Goal: Task Accomplishment & Management: Manage account settings

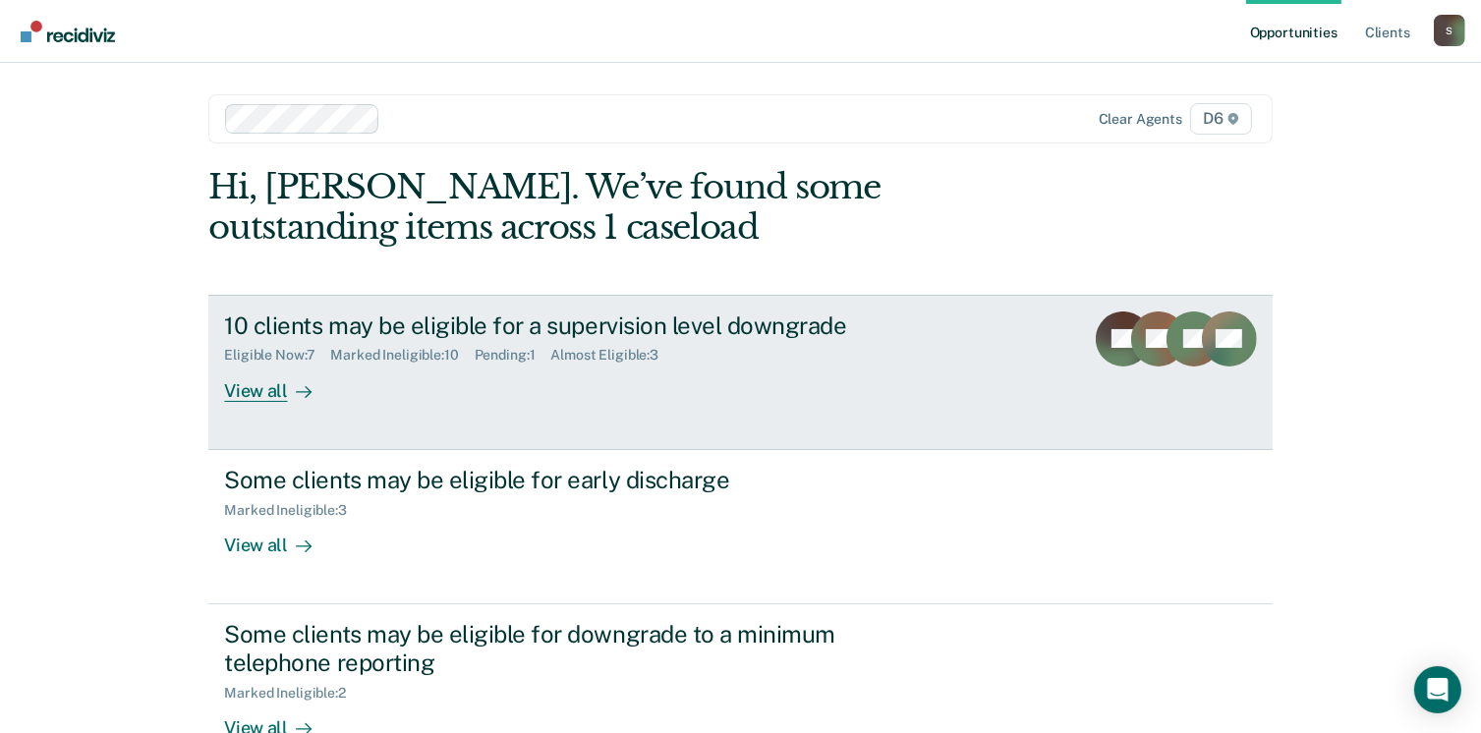
click at [281, 333] on div "10 clients may be eligible for a supervision level downgrade" at bounding box center [569, 326] width 690 height 29
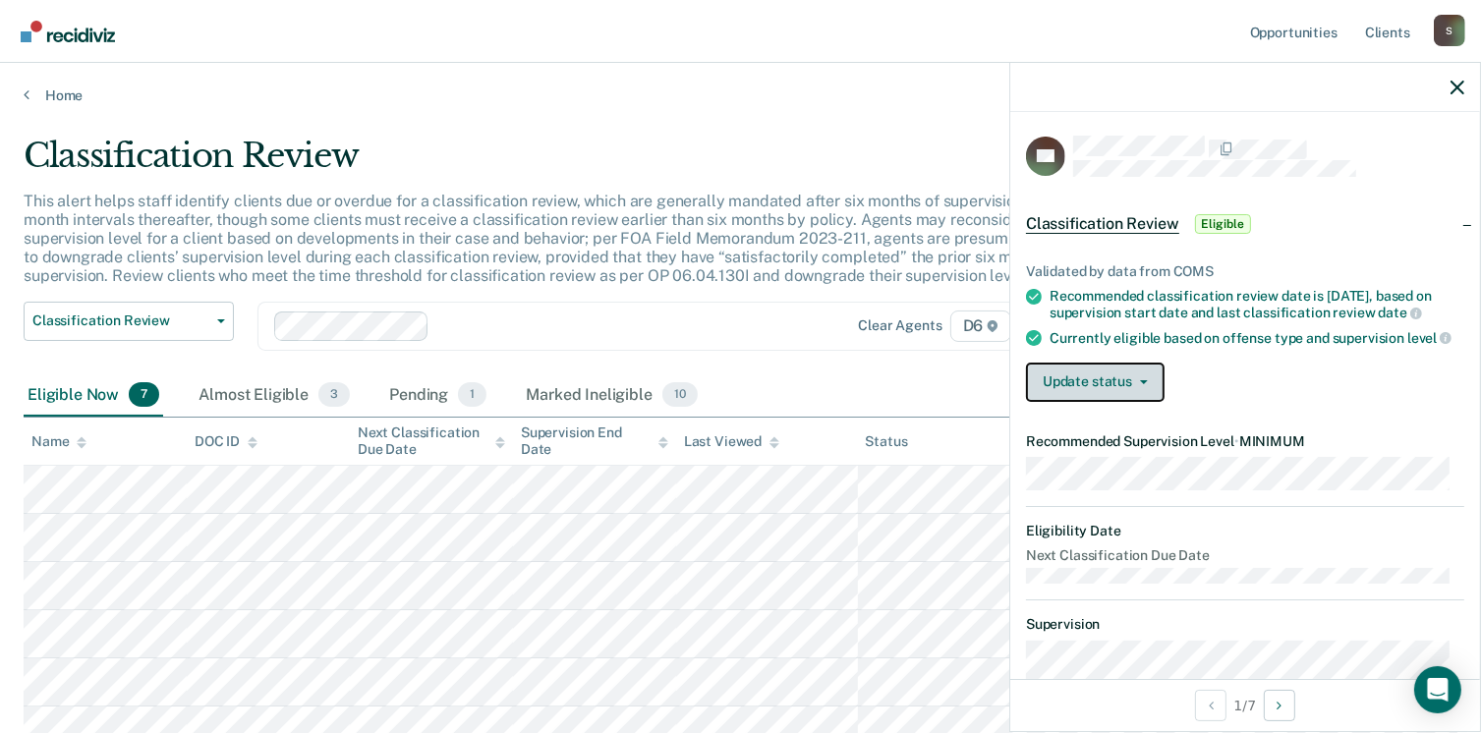
click at [1071, 402] on button "Update status" at bounding box center [1095, 382] width 139 height 39
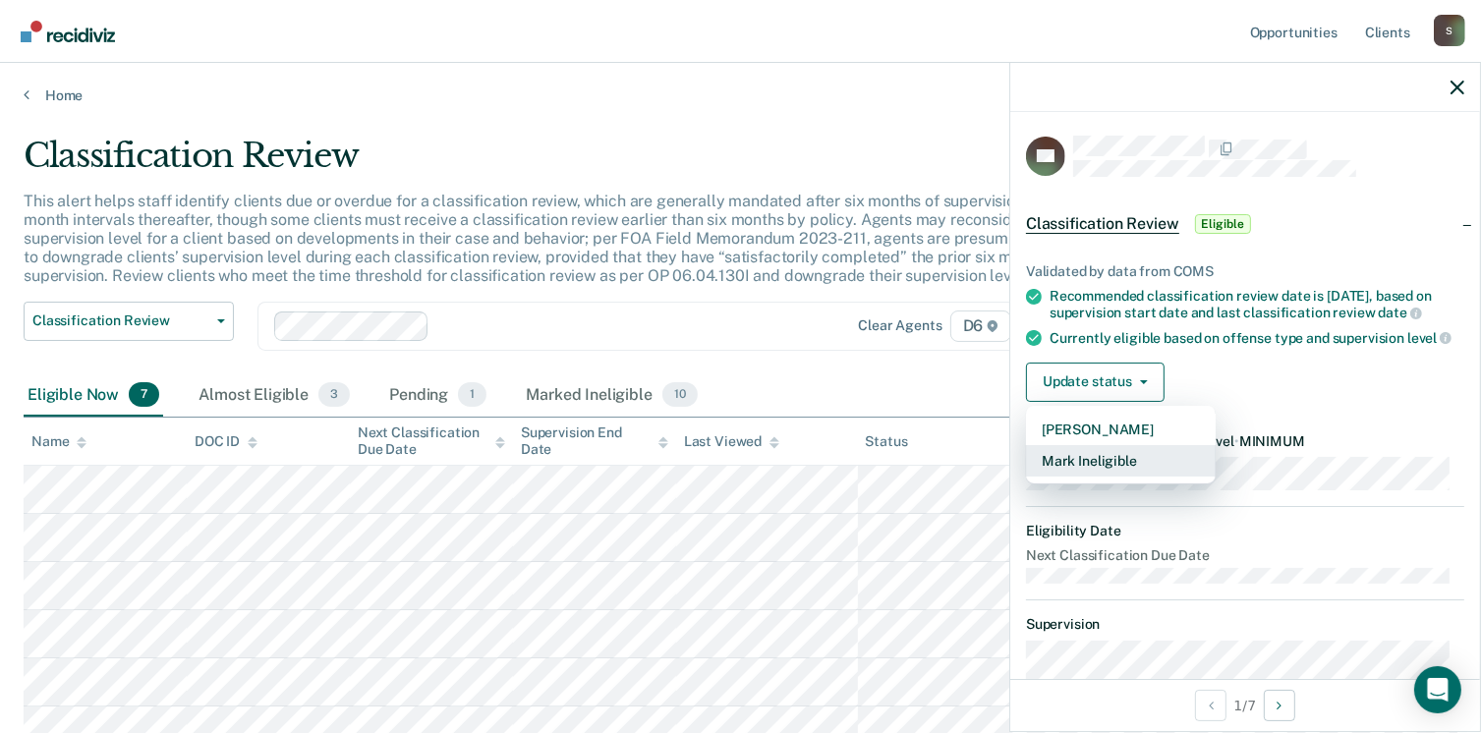
click at [1078, 476] on button "Mark Ineligible" at bounding box center [1121, 460] width 190 height 31
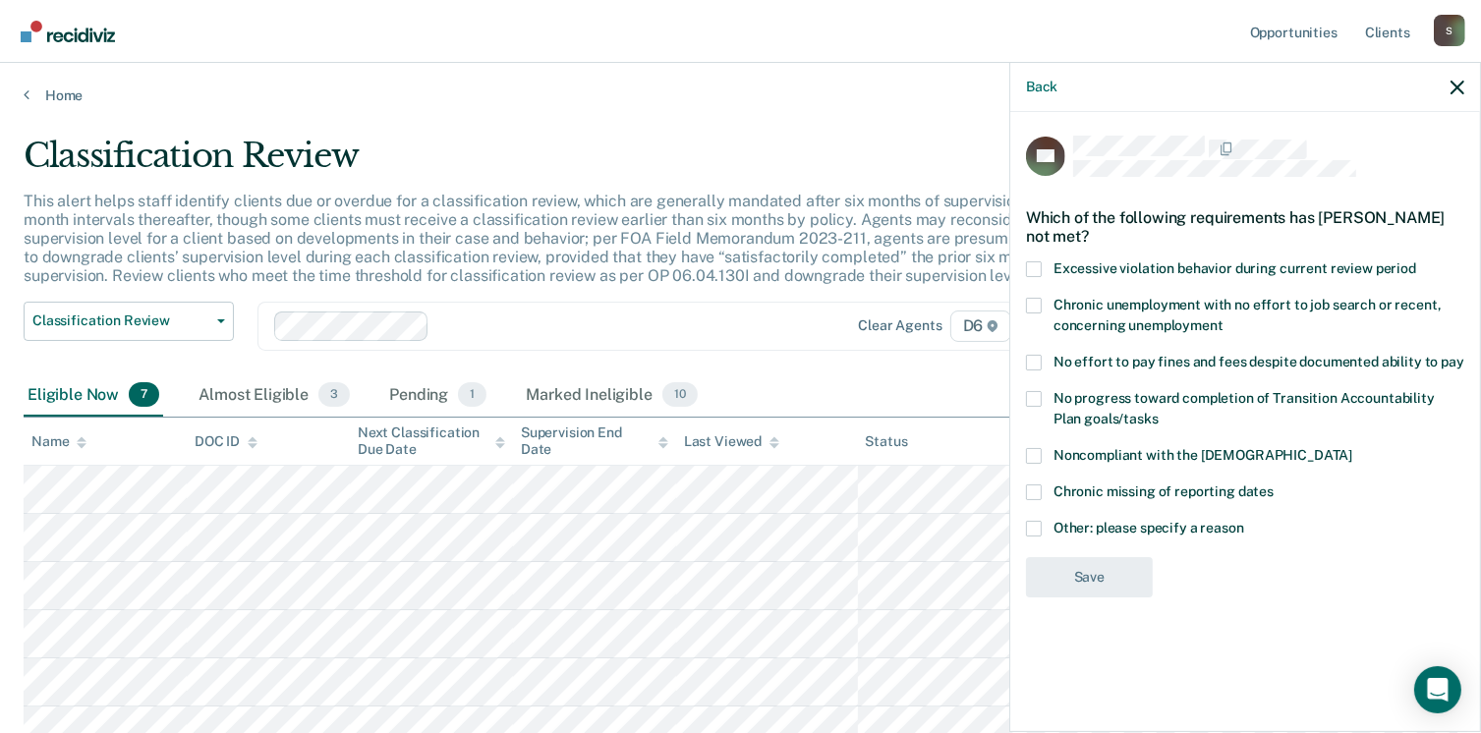
click at [1030, 364] on span at bounding box center [1034, 363] width 16 height 16
click at [1465, 355] on input "No effort to pay fines and fees despite documented ability to pay" at bounding box center [1465, 355] width 0 height 0
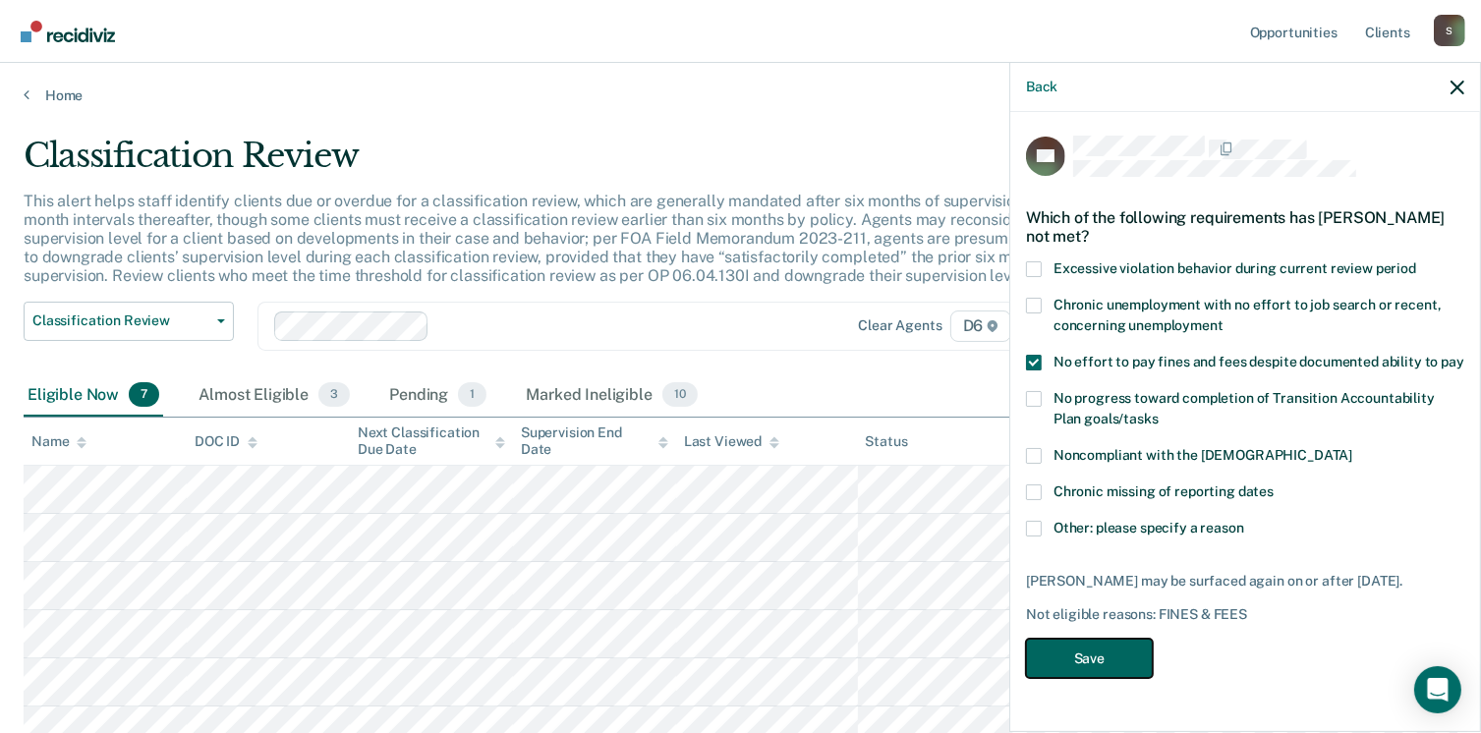
click at [1082, 663] on button "Save" at bounding box center [1089, 659] width 127 height 40
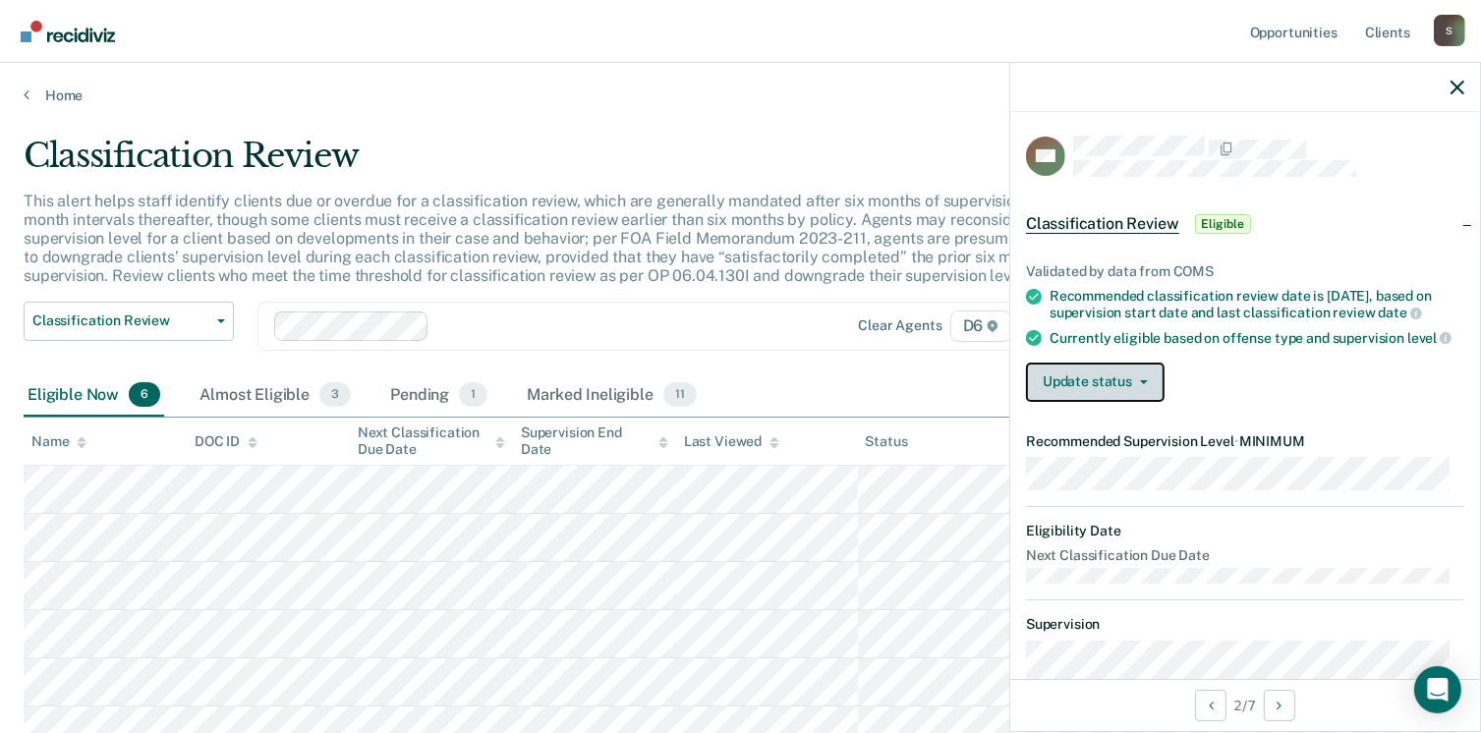
click at [1059, 402] on button "Update status" at bounding box center [1095, 382] width 139 height 39
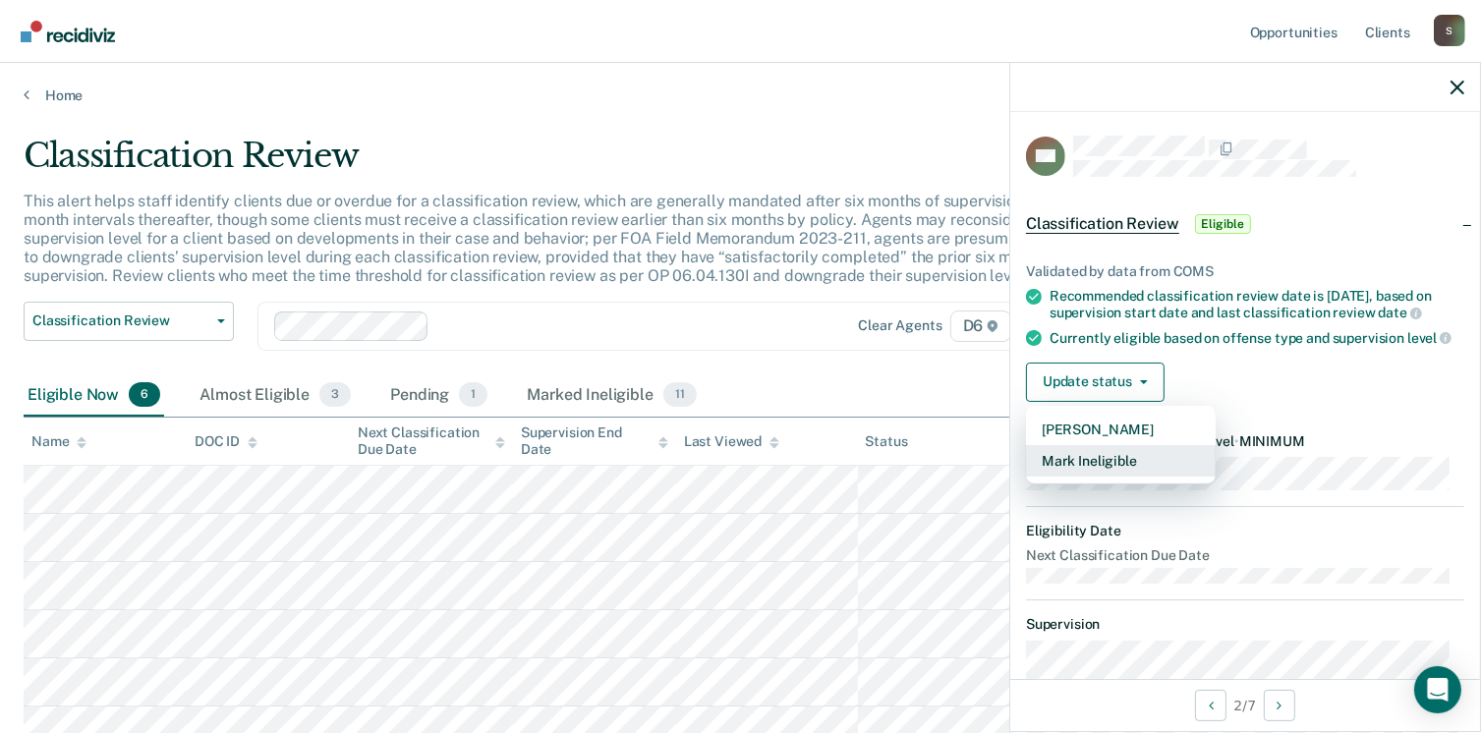
click at [1090, 477] on button "Mark Ineligible" at bounding box center [1121, 460] width 190 height 31
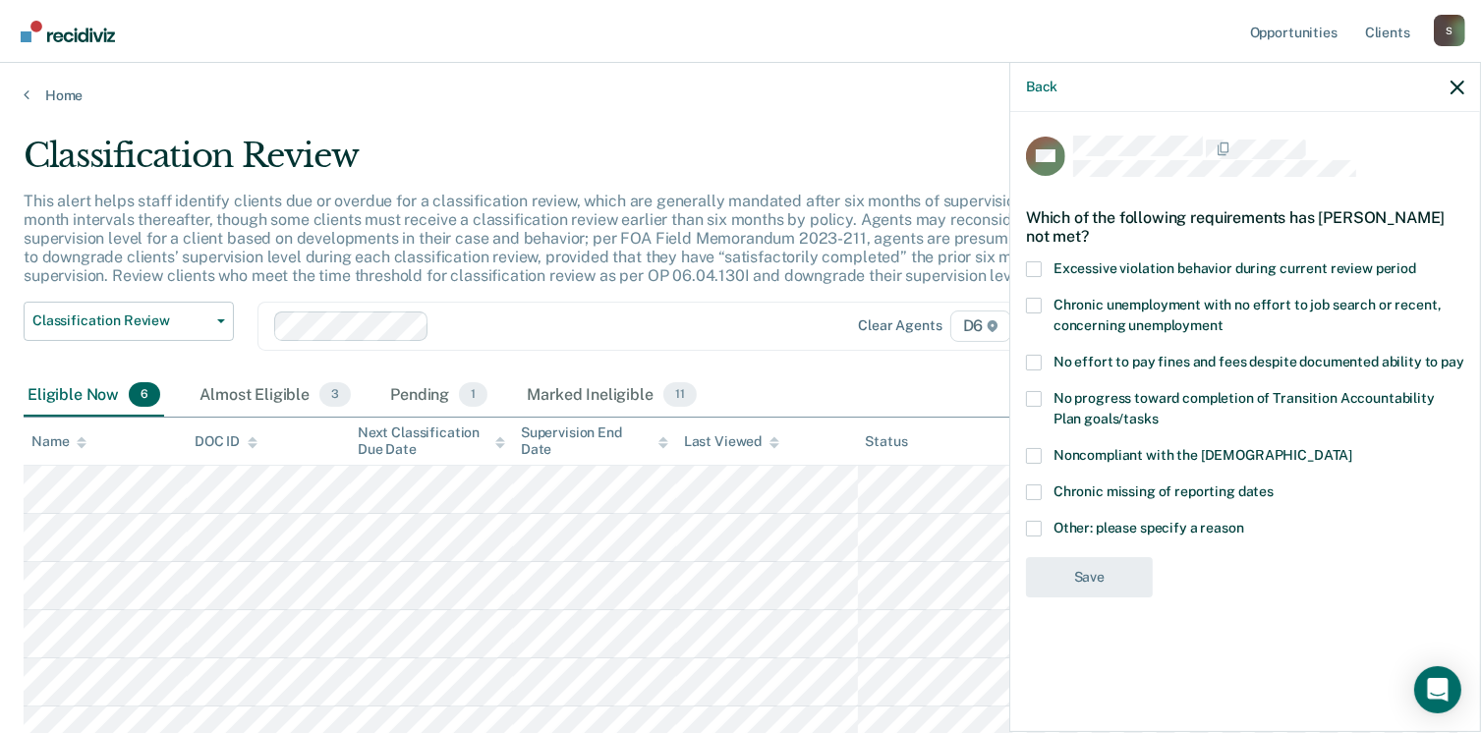
click at [1045, 368] on label "No effort to pay fines and fees despite documented ability to pay" at bounding box center [1245, 365] width 438 height 21
click at [1465, 355] on input "No effort to pay fines and fees despite documented ability to pay" at bounding box center [1465, 355] width 0 height 0
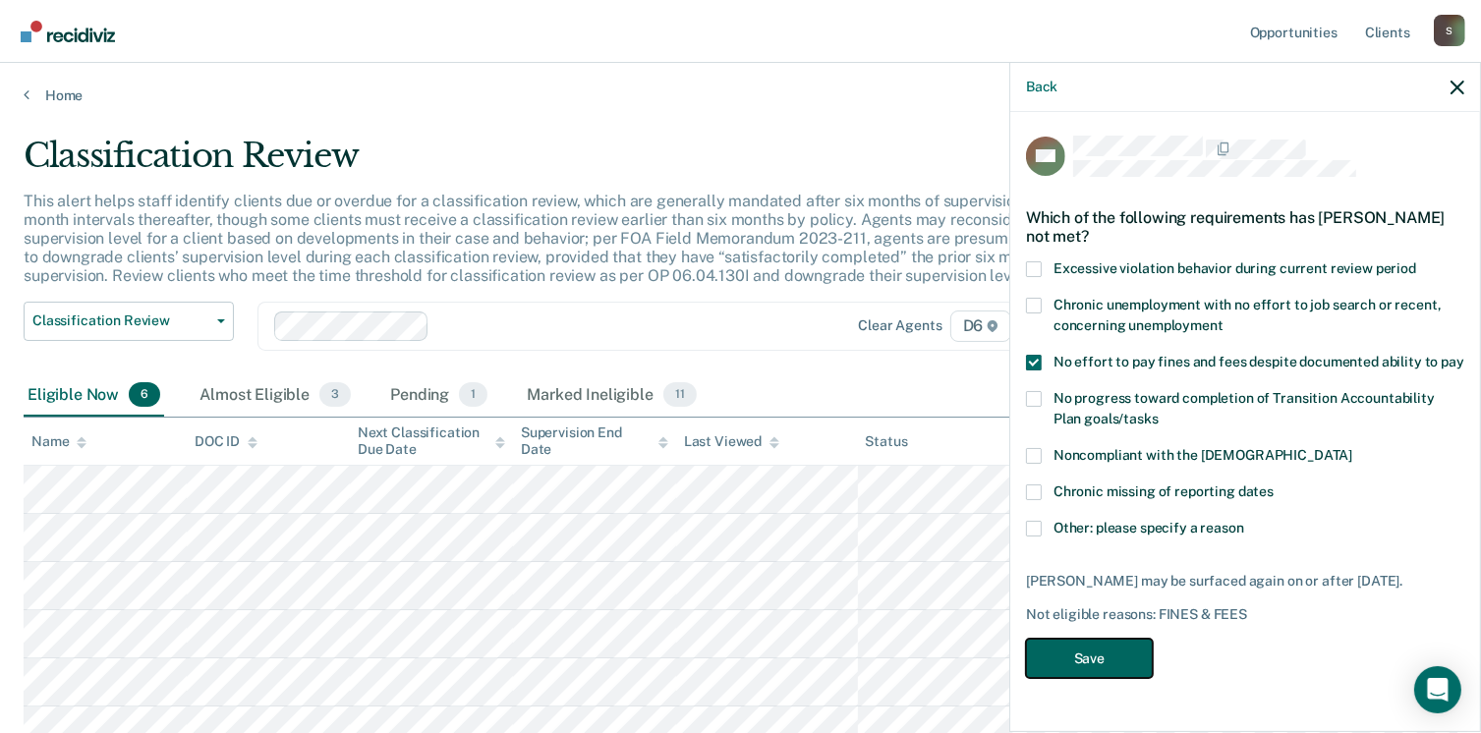
click at [1107, 658] on button "Save" at bounding box center [1089, 659] width 127 height 40
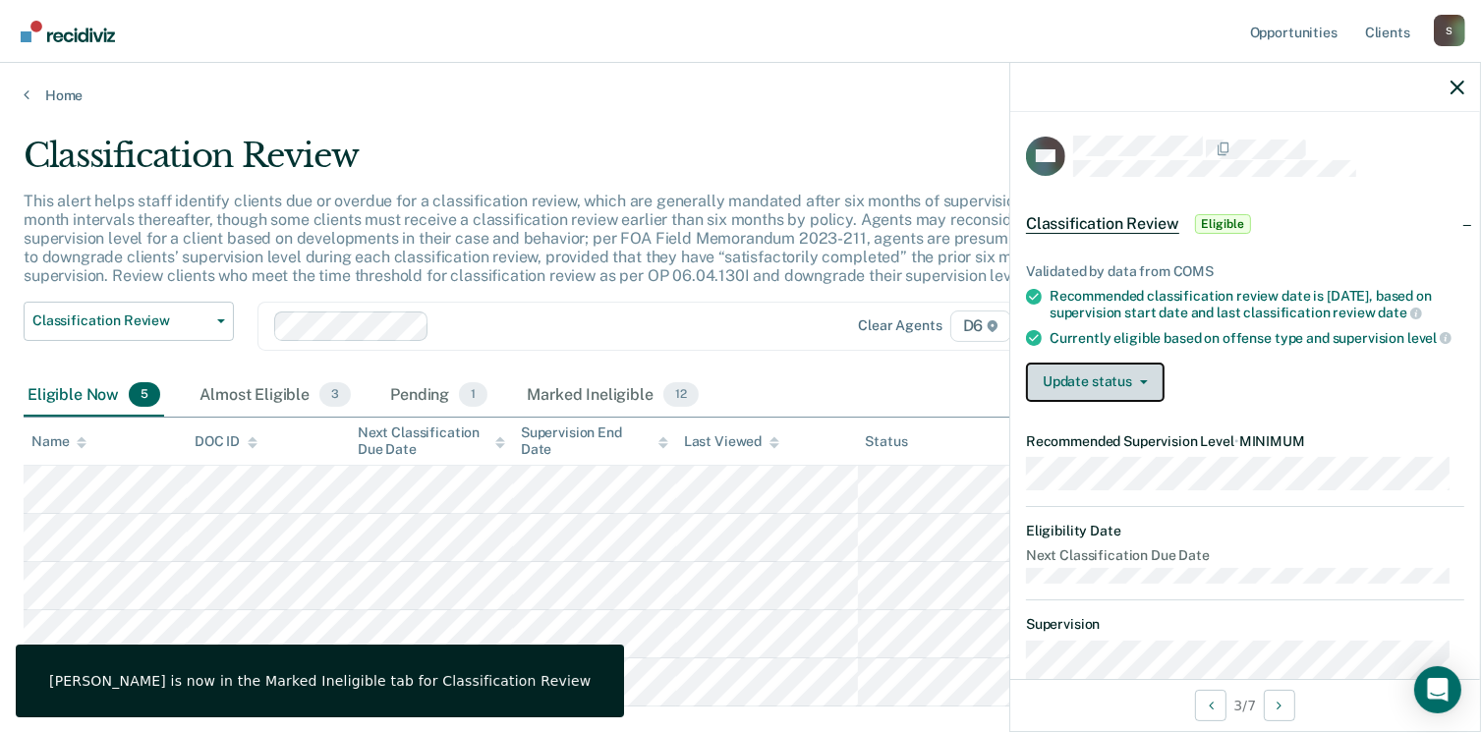
click at [1086, 398] on button "Update status" at bounding box center [1095, 382] width 139 height 39
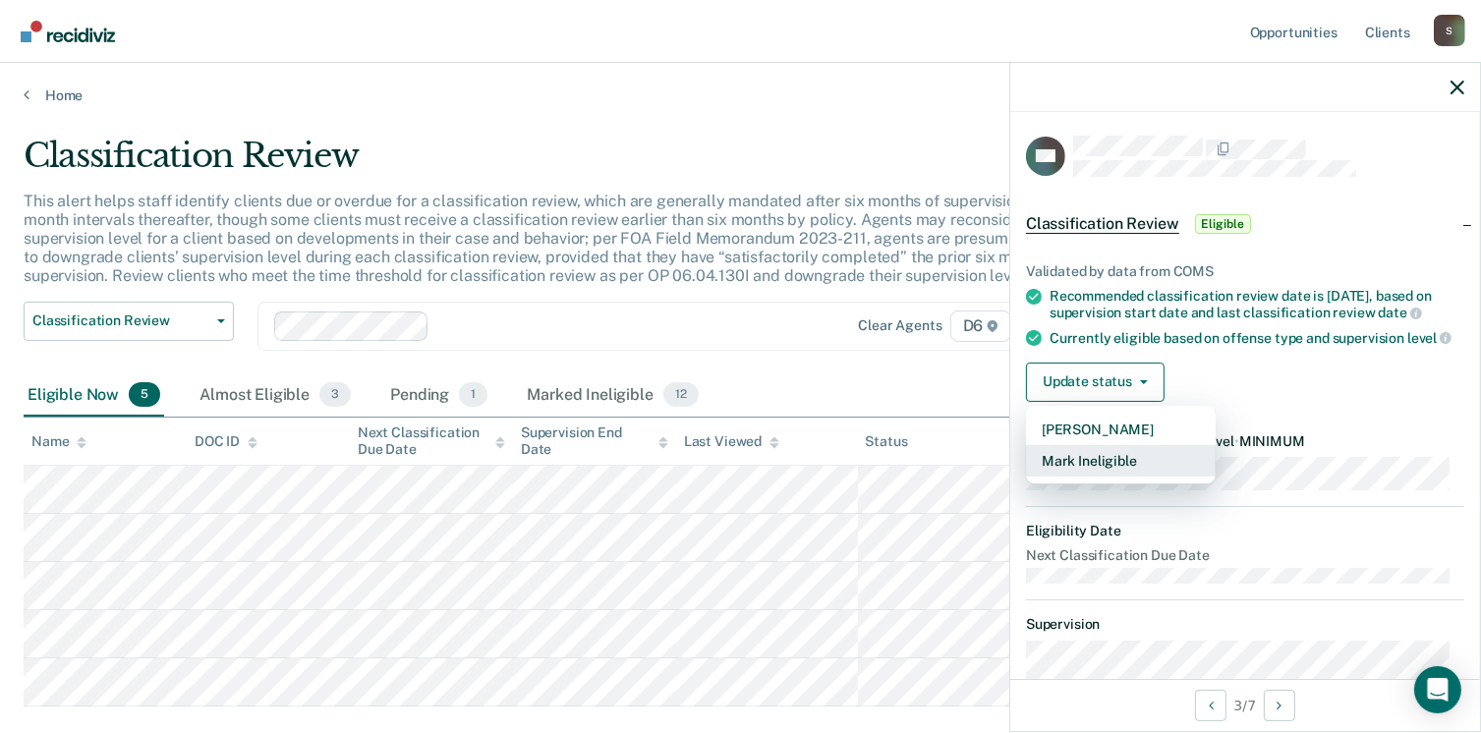
click at [1080, 473] on button "Mark Ineligible" at bounding box center [1121, 460] width 190 height 31
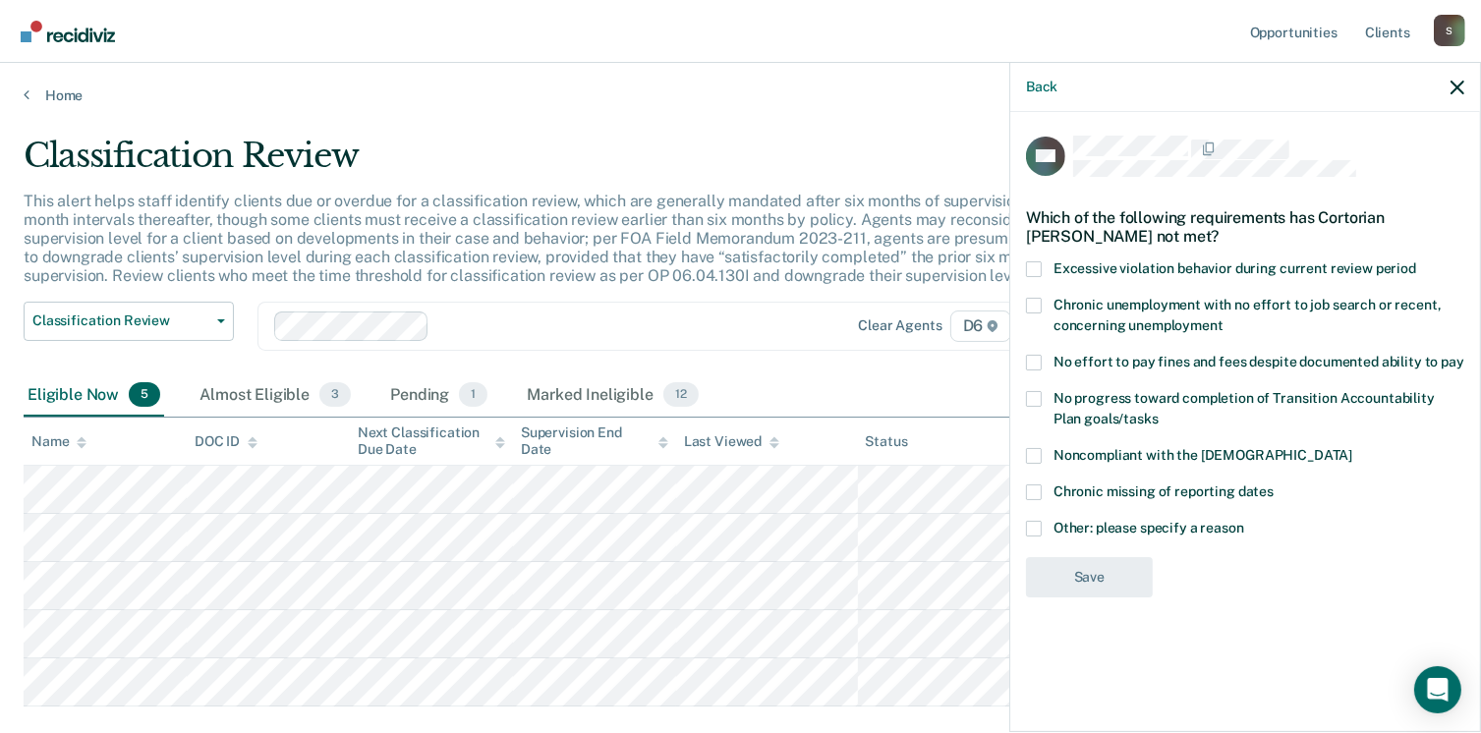
click at [1037, 531] on span at bounding box center [1034, 529] width 16 height 16
click at [1245, 521] on input "Other: please specify a reason" at bounding box center [1245, 521] width 0 height 0
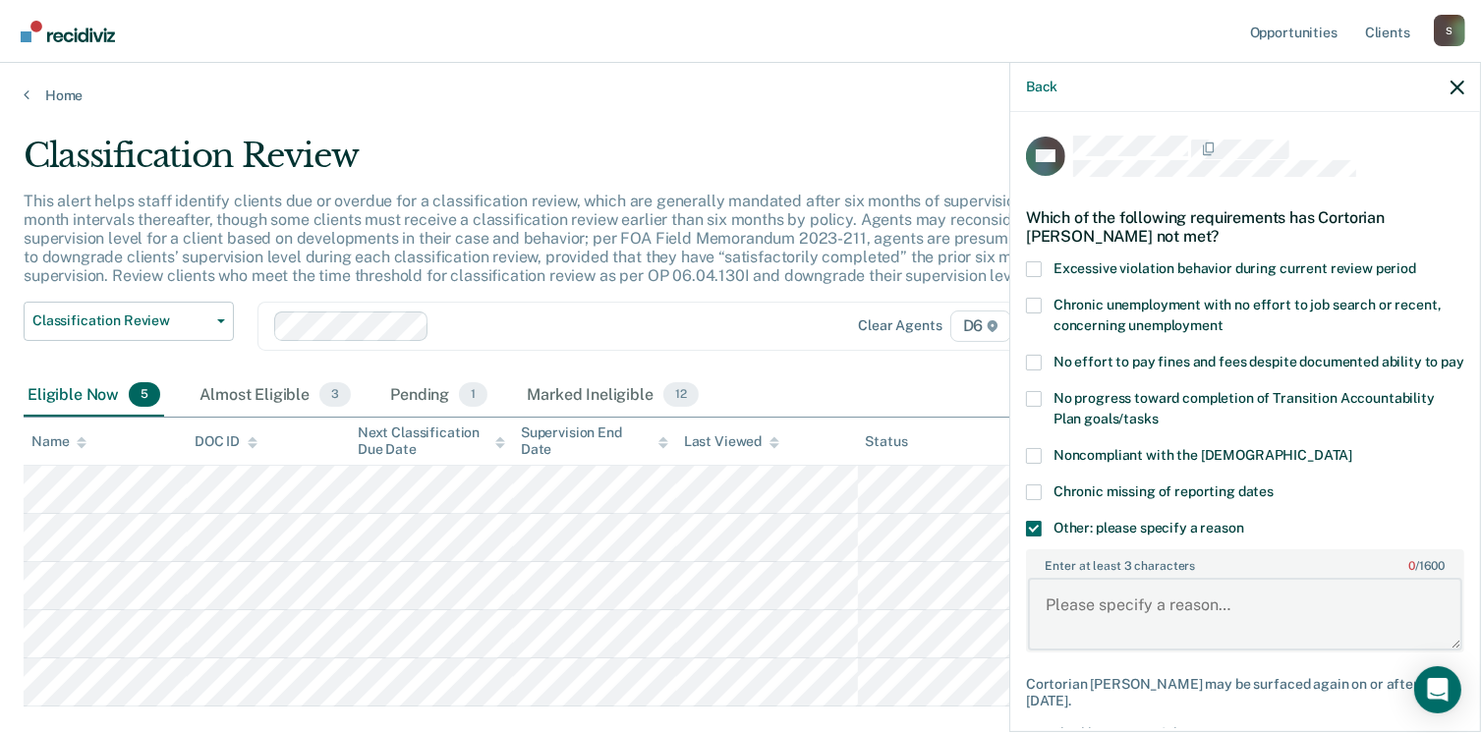
click at [1081, 619] on textarea "Enter at least 3 characters 0 / 1600" at bounding box center [1245, 614] width 435 height 73
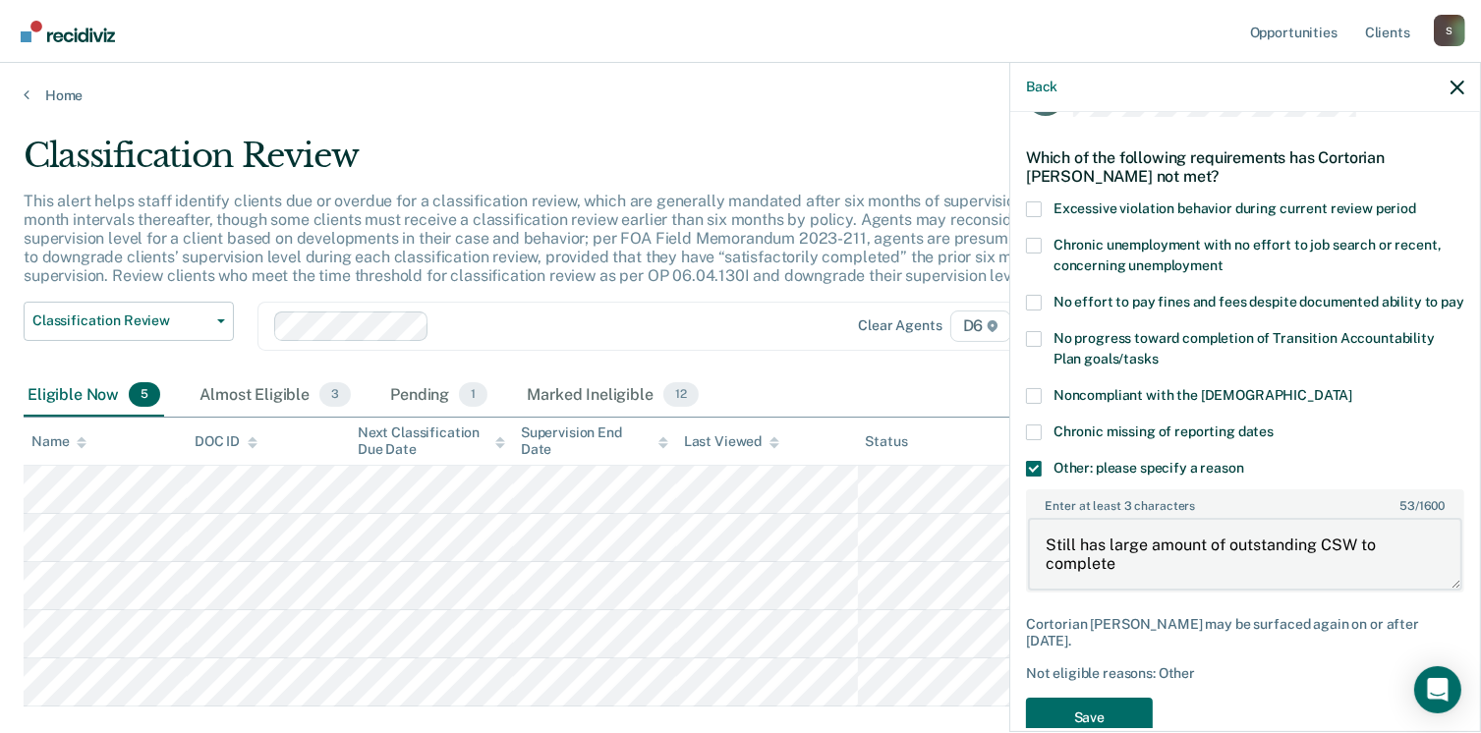
scroll to position [105, 0]
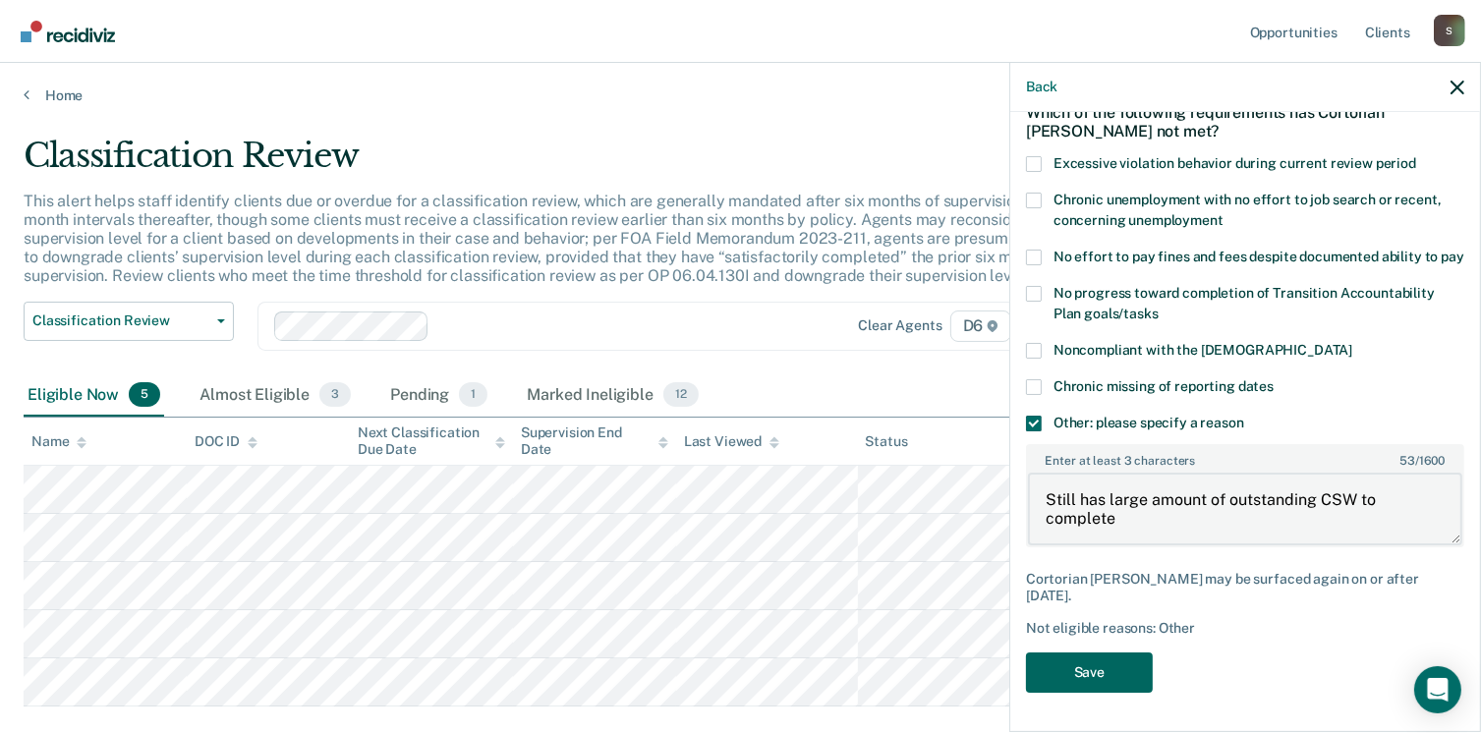
type textarea "Still has large amount of outstanding CSW to complete"
click at [1106, 682] on button "Save" at bounding box center [1089, 673] width 127 height 40
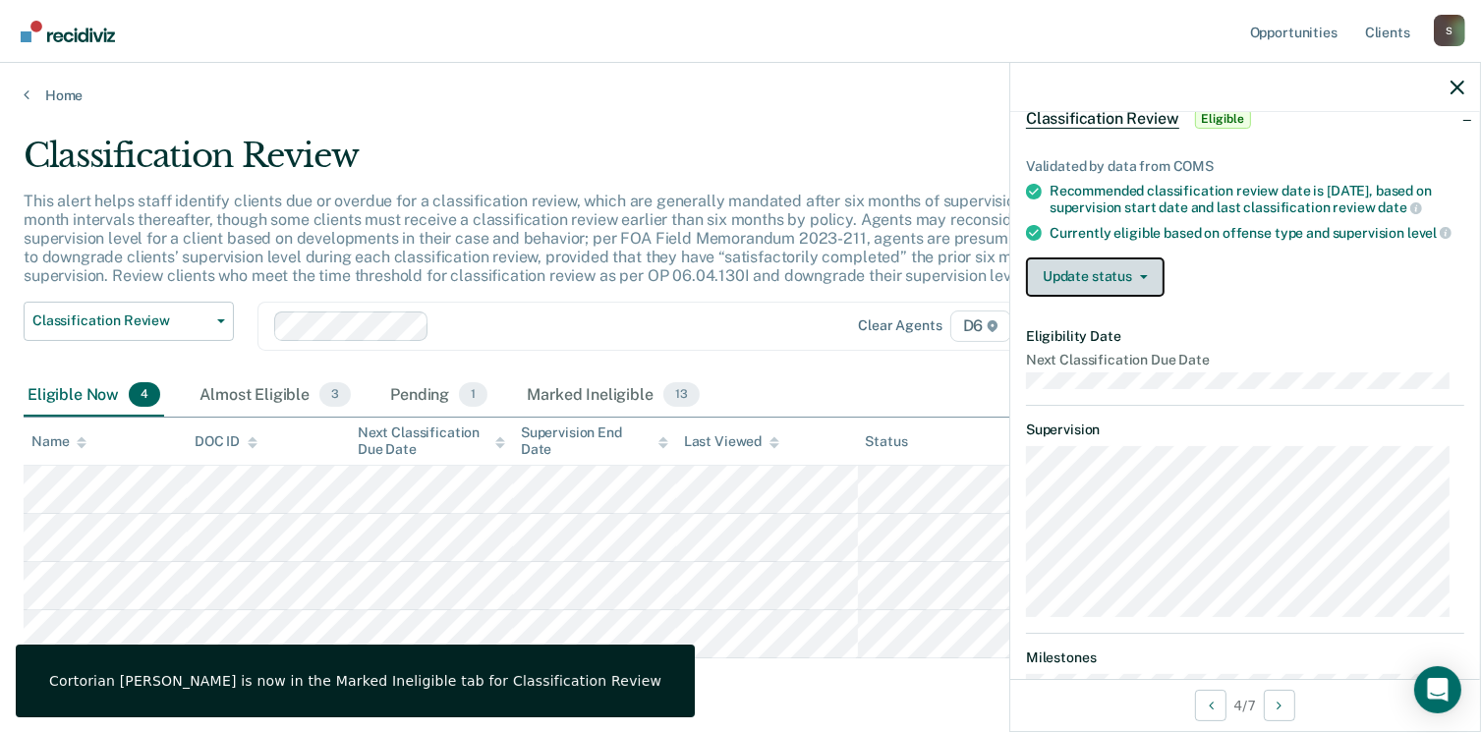
click at [1096, 297] on button "Update status" at bounding box center [1095, 277] width 139 height 39
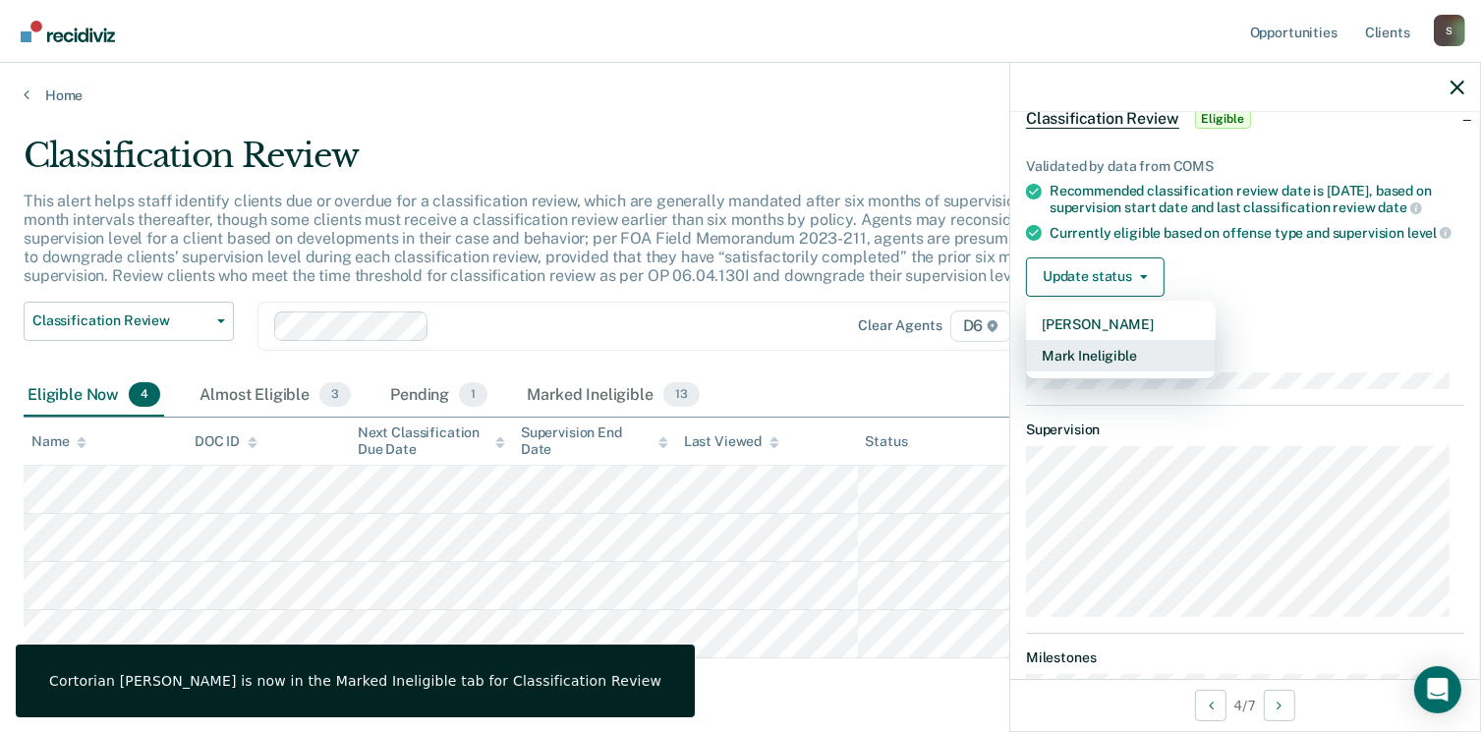
click at [1075, 372] on button "Mark Ineligible" at bounding box center [1121, 355] width 190 height 31
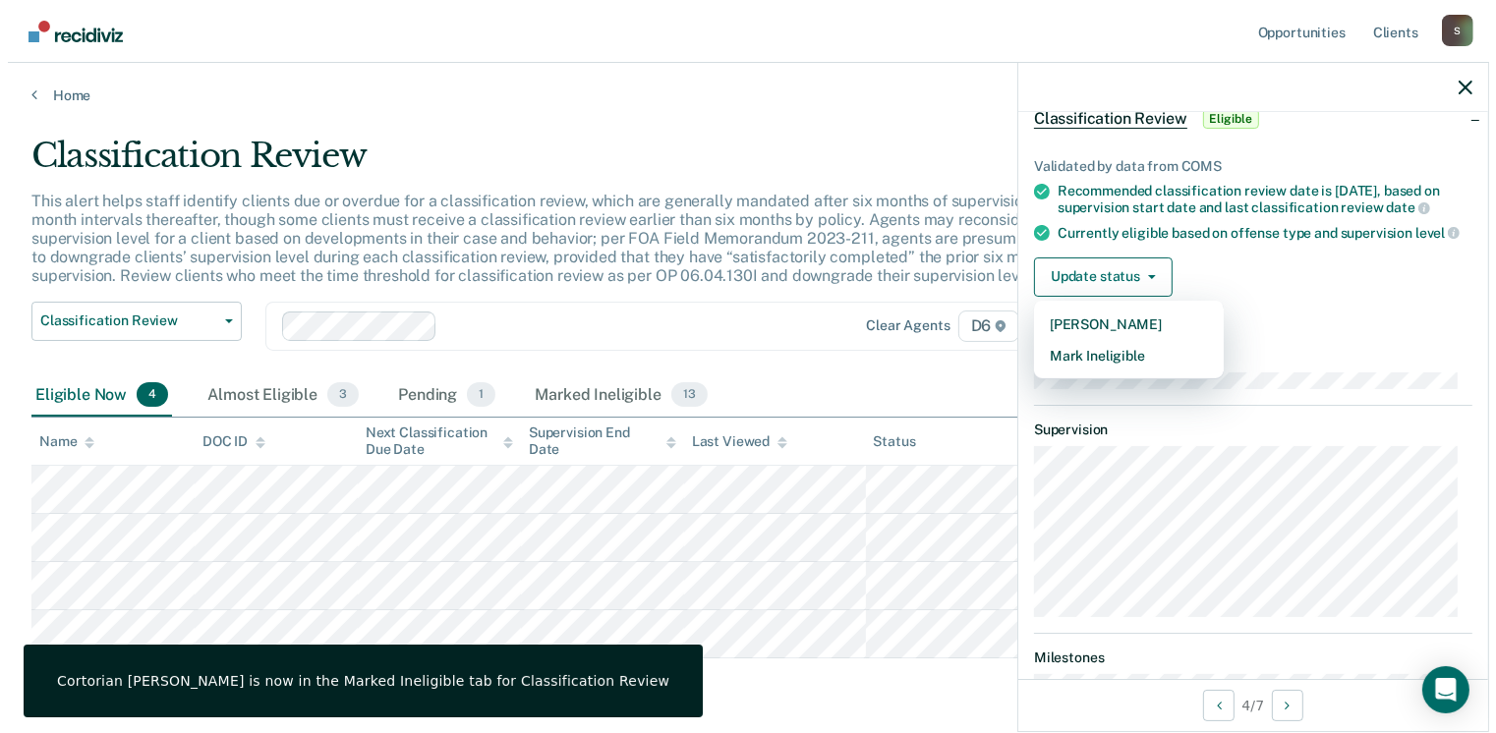
scroll to position [0, 0]
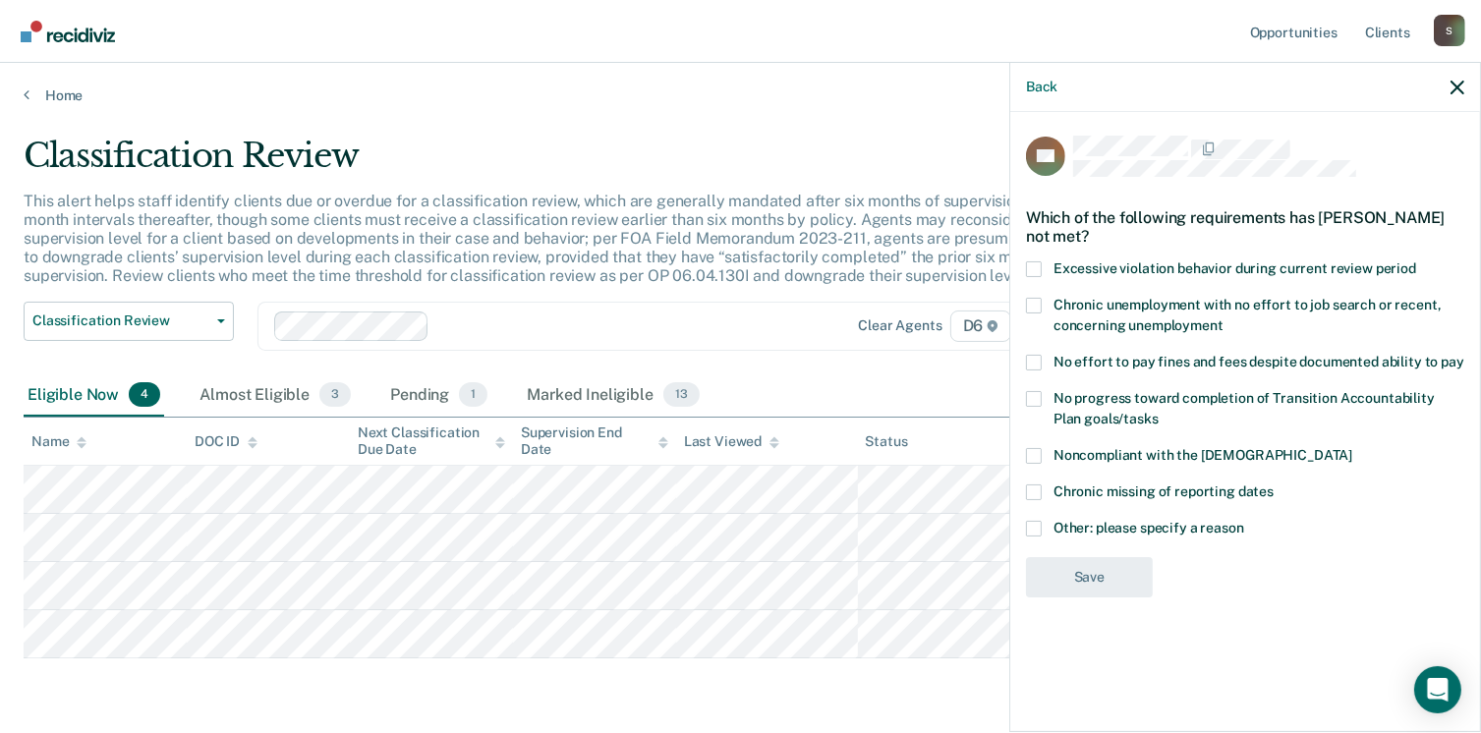
click at [1046, 366] on label "No effort to pay fines and fees despite documented ability to pay" at bounding box center [1245, 365] width 438 height 21
click at [1465, 355] on input "No effort to pay fines and fees despite documented ability to pay" at bounding box center [1465, 355] width 0 height 0
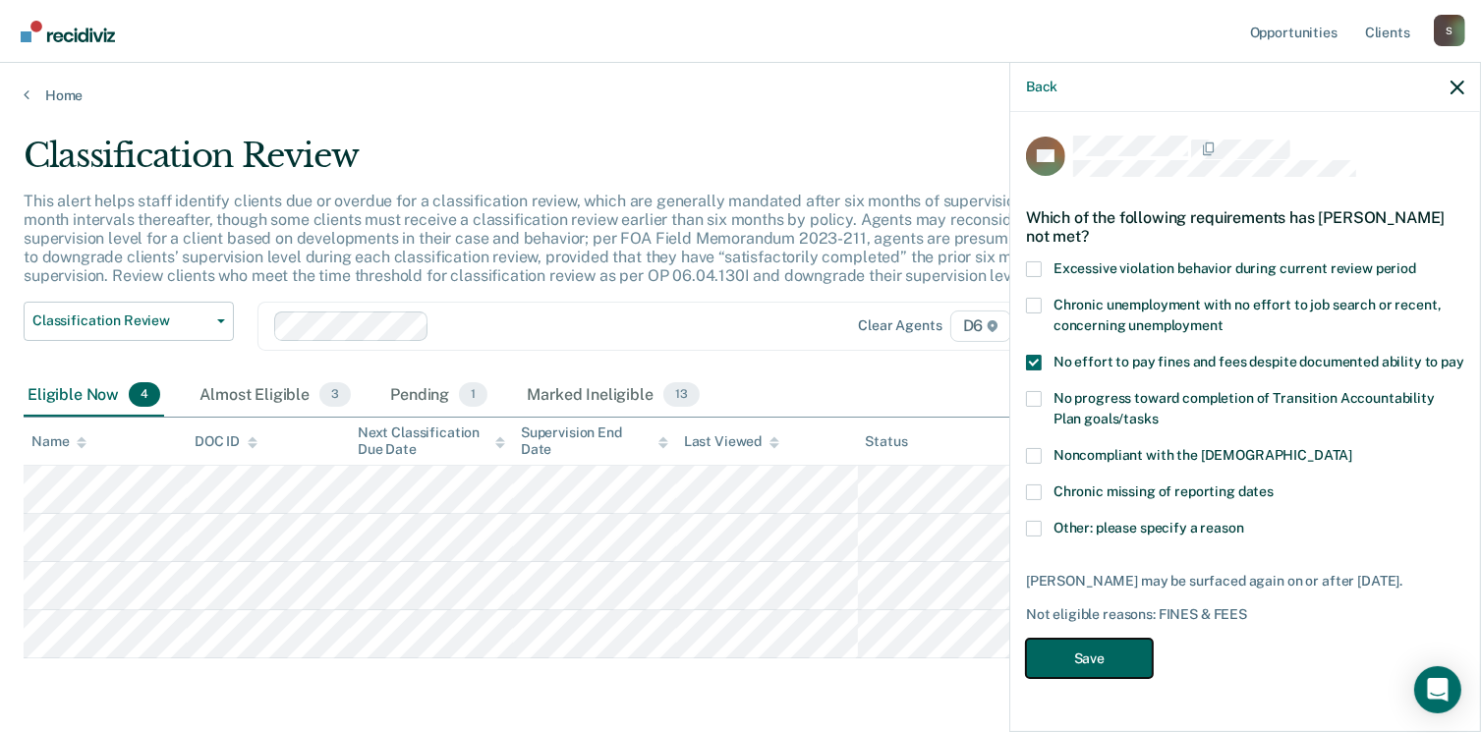
click at [1096, 660] on button "Save" at bounding box center [1089, 659] width 127 height 40
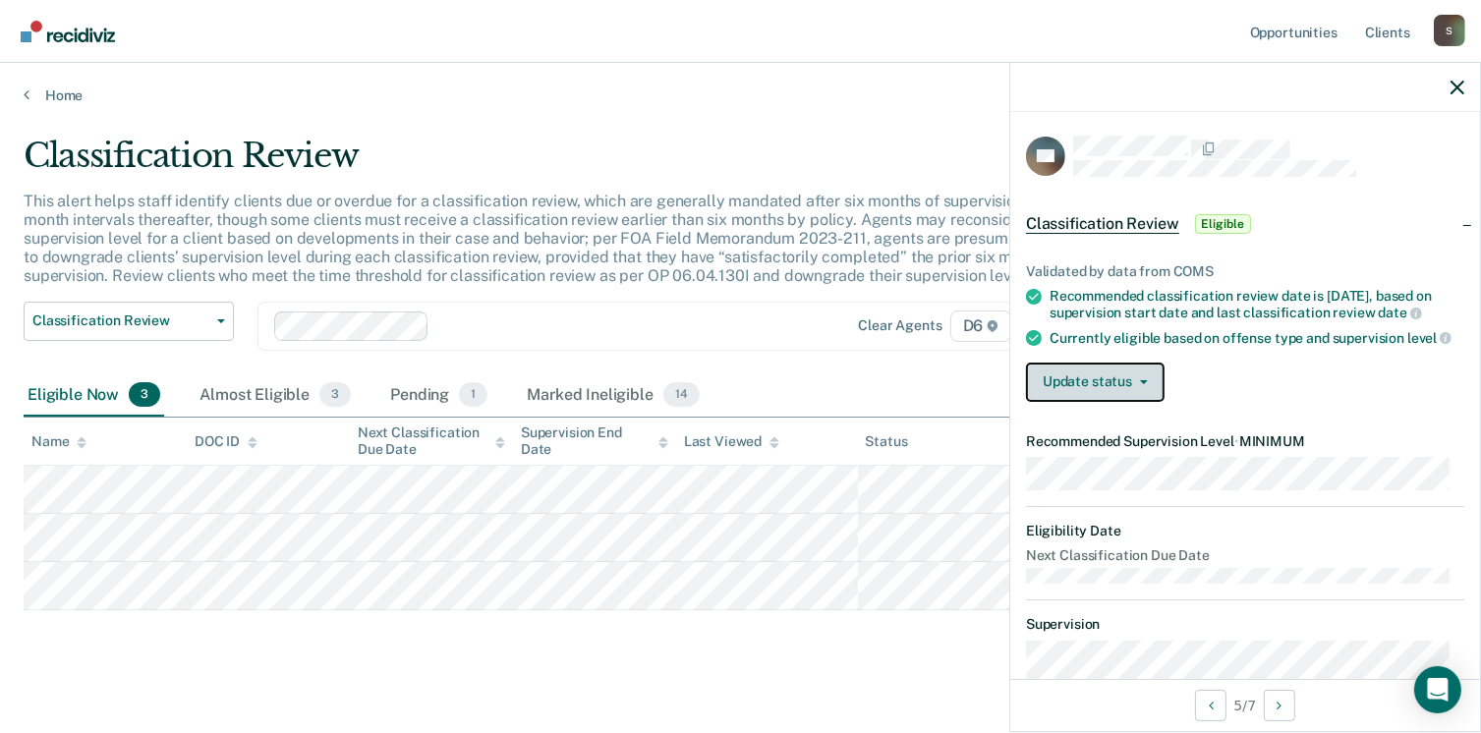
click at [1107, 402] on button "Update status" at bounding box center [1095, 382] width 139 height 39
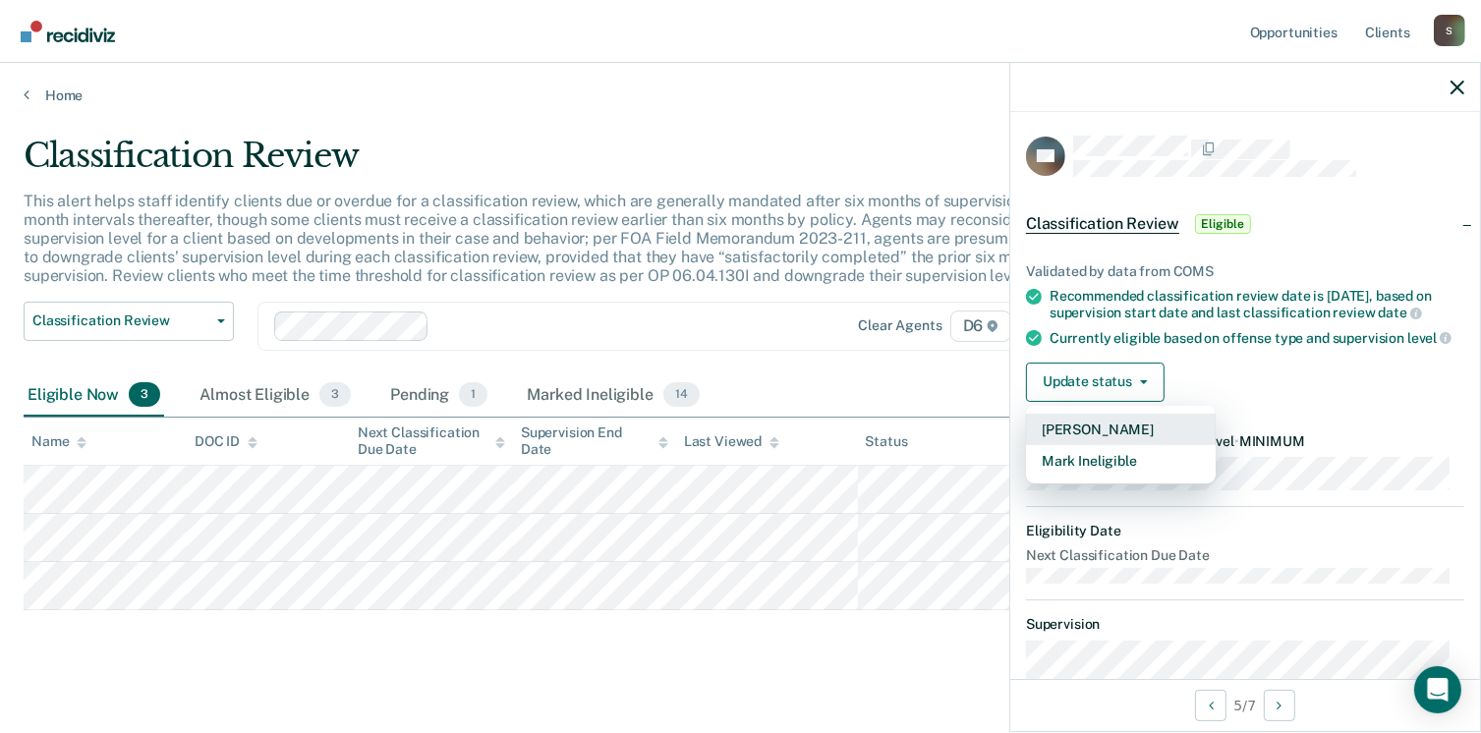
click at [1113, 445] on button "[PERSON_NAME]" at bounding box center [1121, 429] width 190 height 31
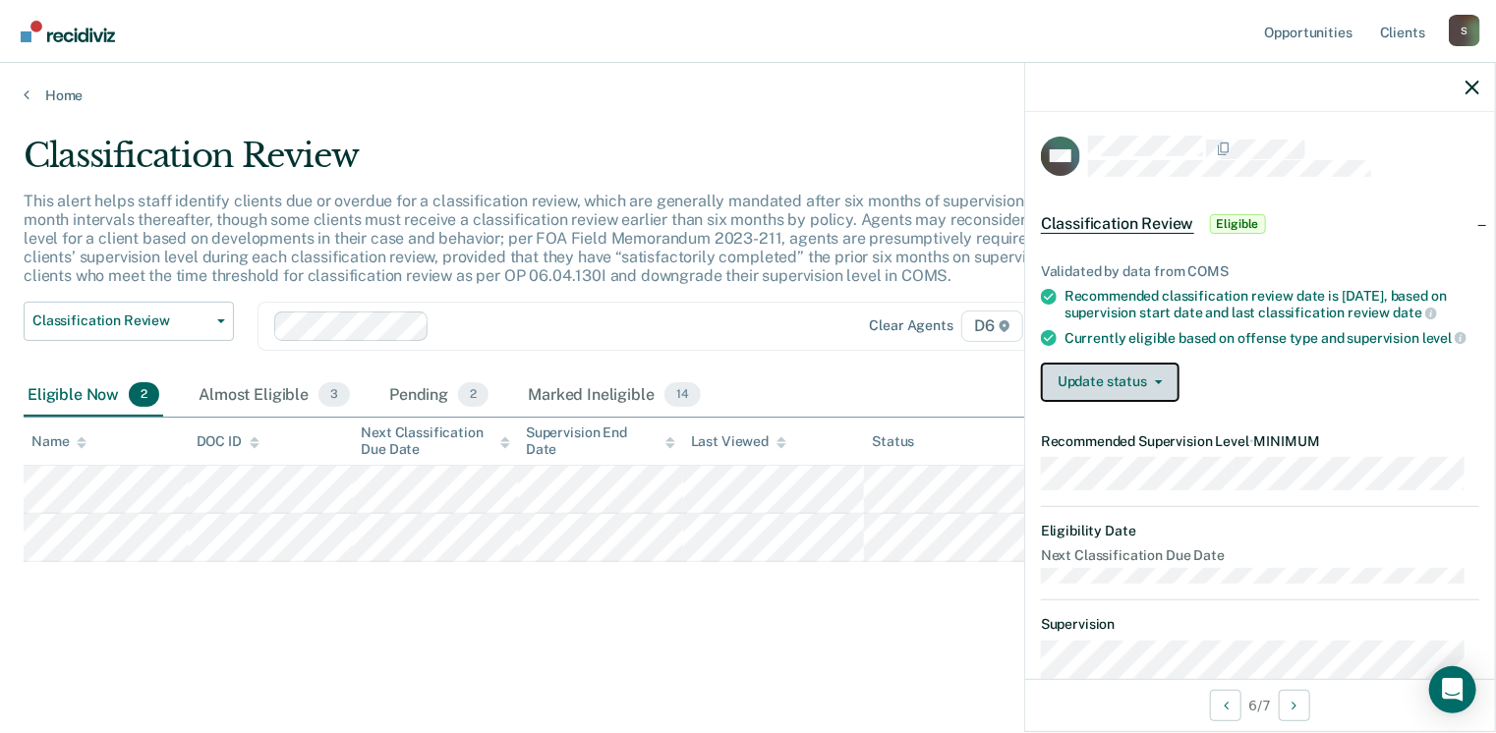
click at [1124, 402] on button "Update status" at bounding box center [1110, 382] width 139 height 39
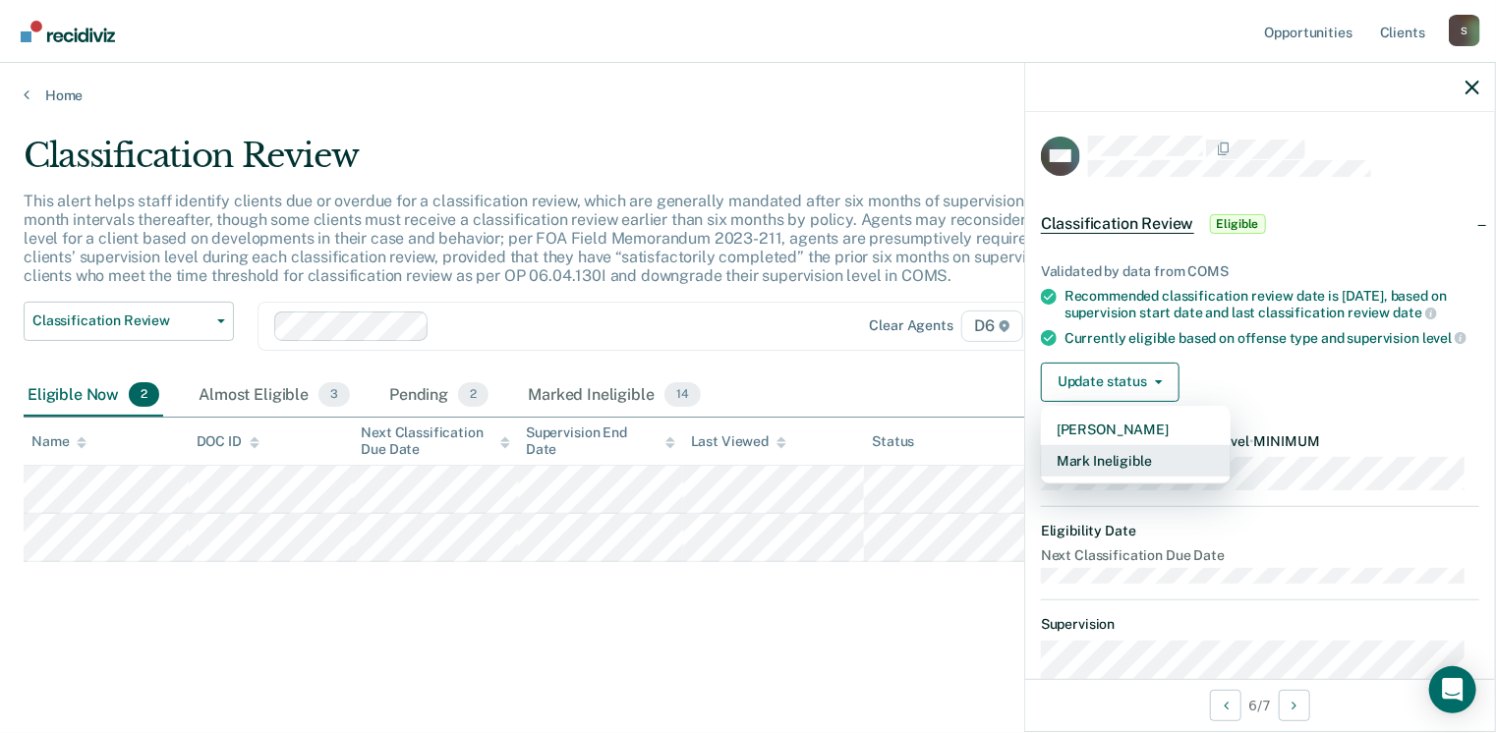
click at [1110, 477] on button "Mark Ineligible" at bounding box center [1136, 460] width 190 height 31
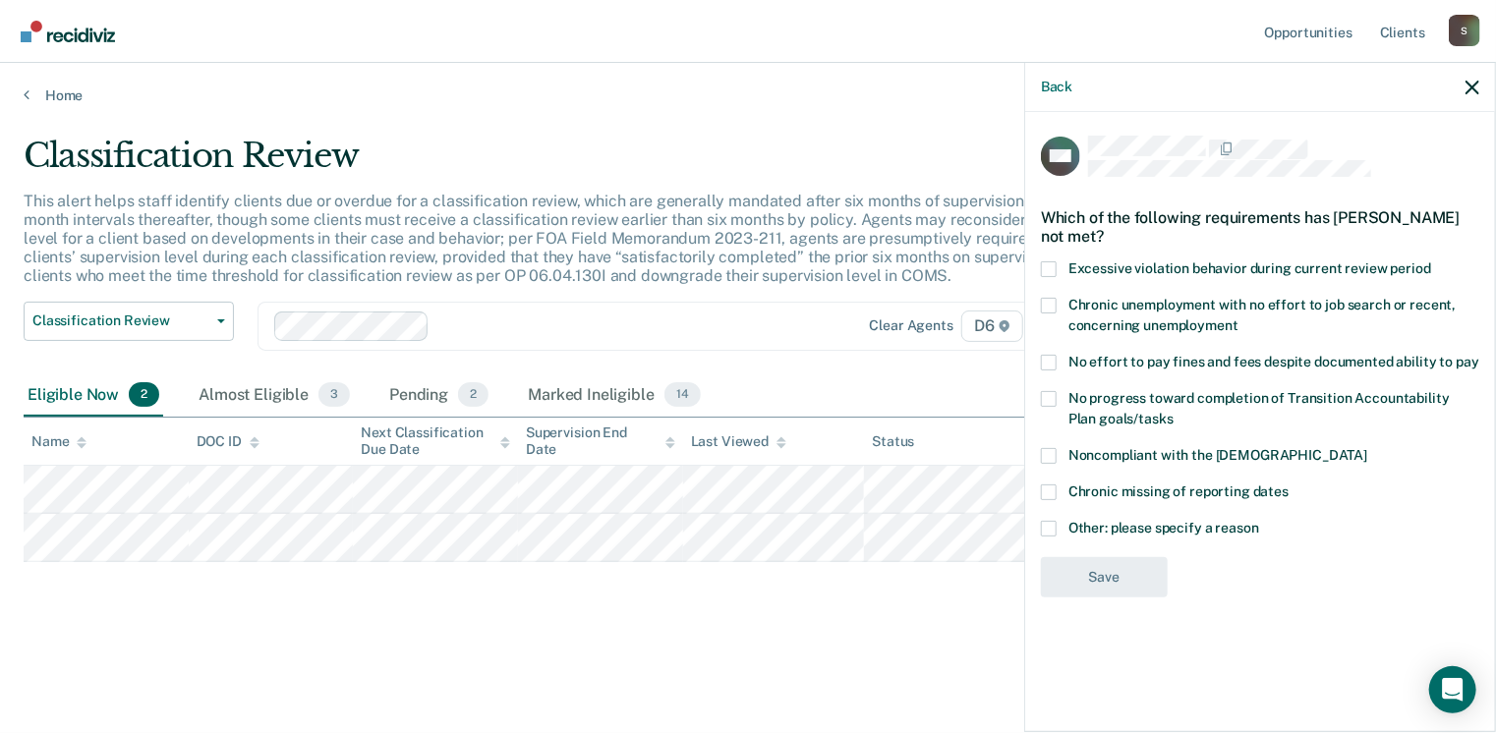
click at [1054, 363] on span at bounding box center [1049, 363] width 16 height 16
click at [1479, 355] on input "No effort to pay fines and fees despite documented ability to pay" at bounding box center [1479, 355] width 0 height 0
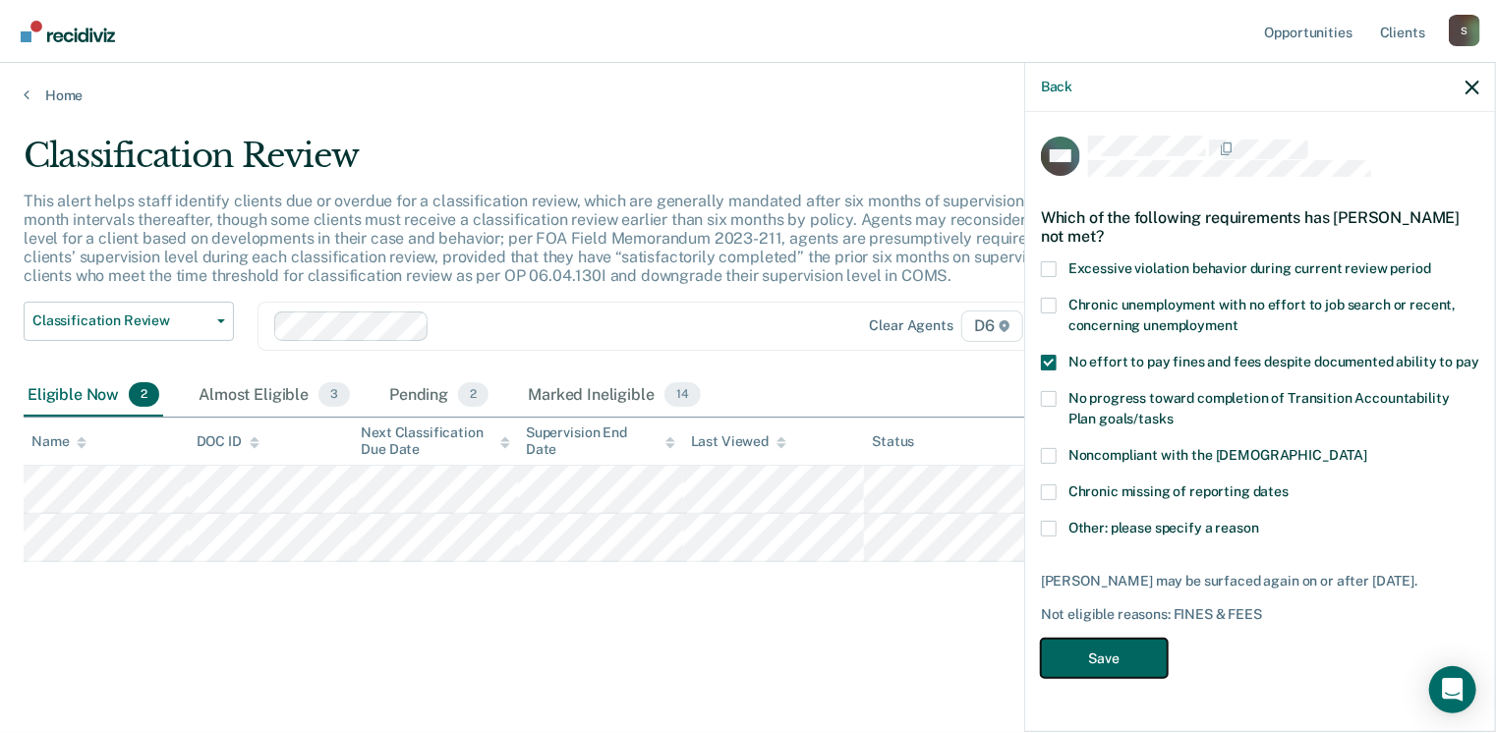
click at [1110, 663] on button "Save" at bounding box center [1104, 659] width 127 height 40
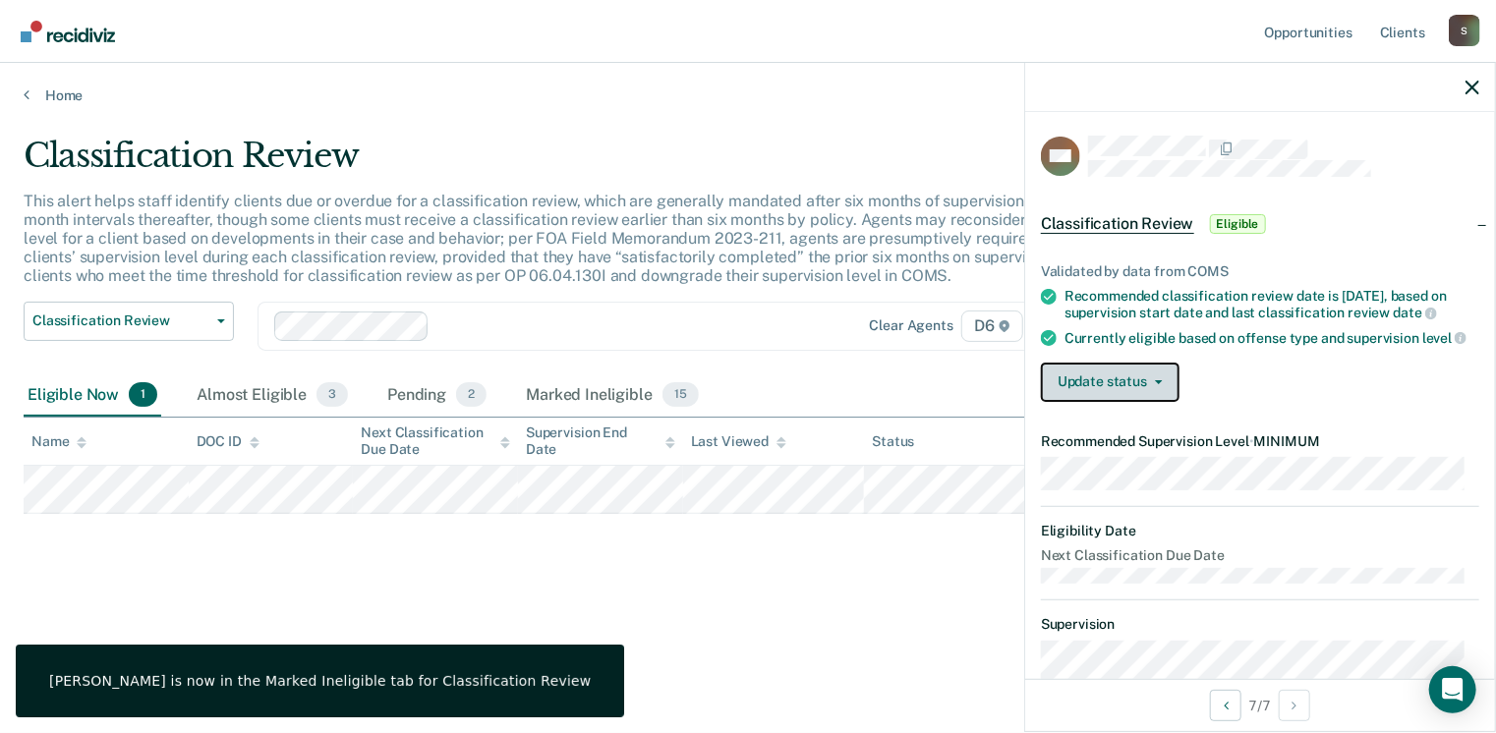
click at [1082, 402] on button "Update status" at bounding box center [1110, 382] width 139 height 39
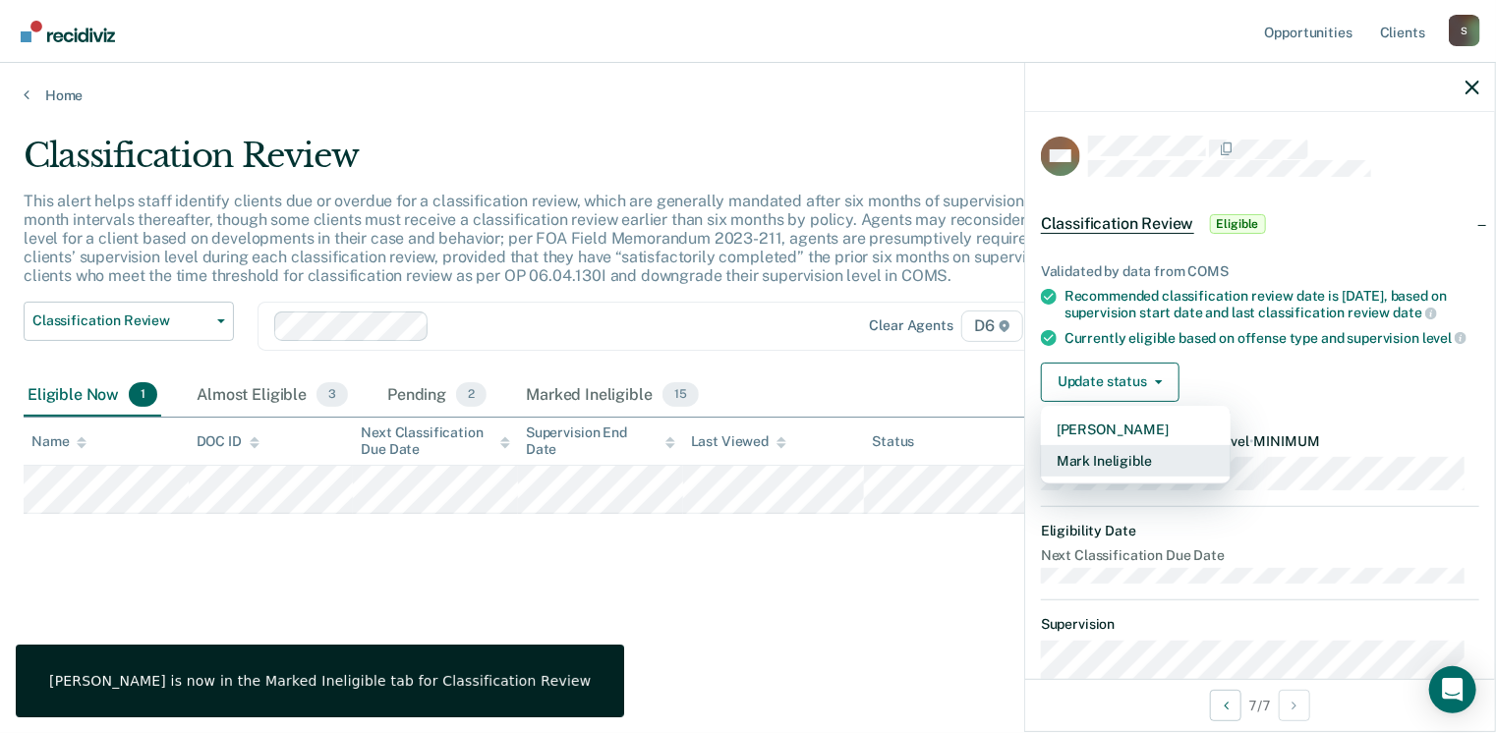
click at [1077, 477] on button "Mark Ineligible" at bounding box center [1136, 460] width 190 height 31
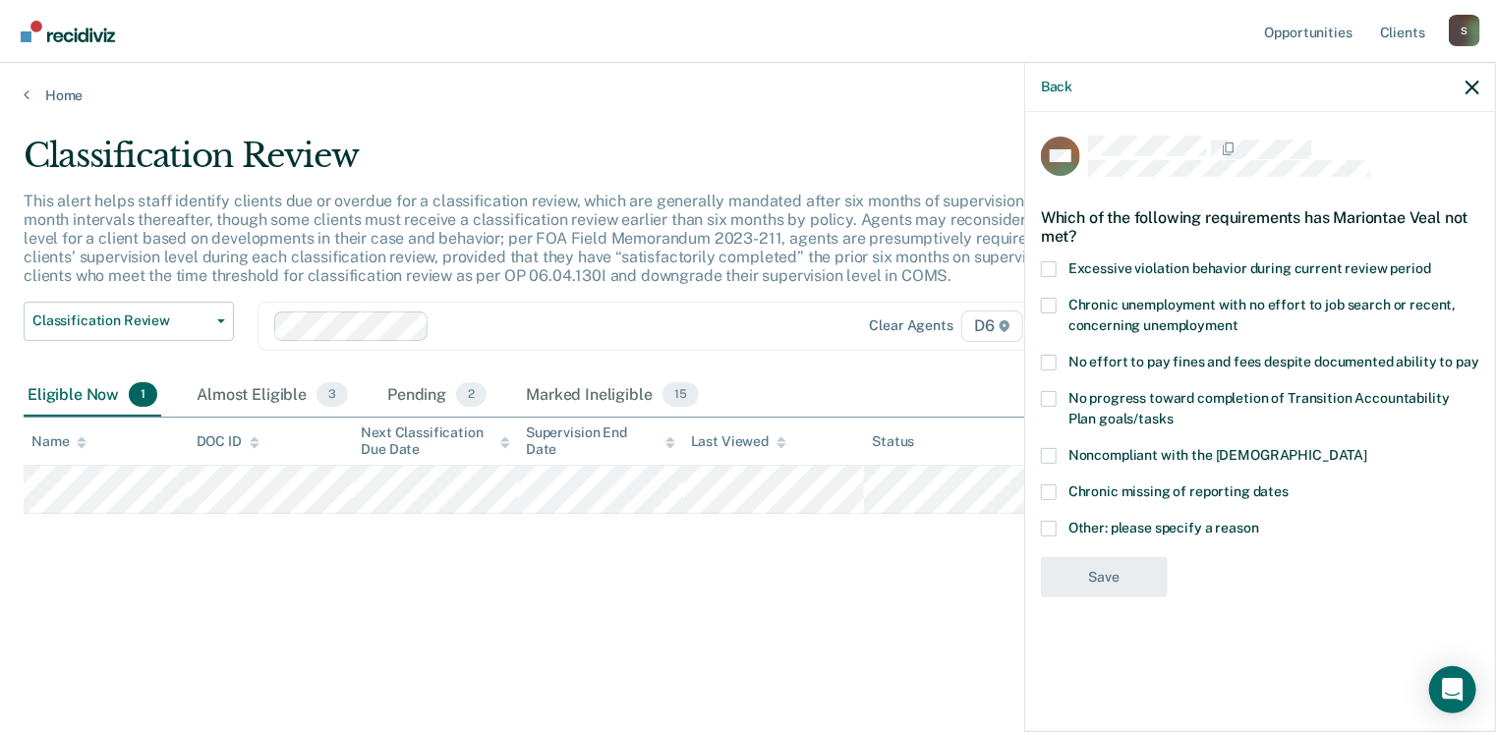
click at [1052, 269] on span at bounding box center [1049, 269] width 16 height 16
click at [1431, 261] on input "Excessive violation behavior during current review period" at bounding box center [1431, 261] width 0 height 0
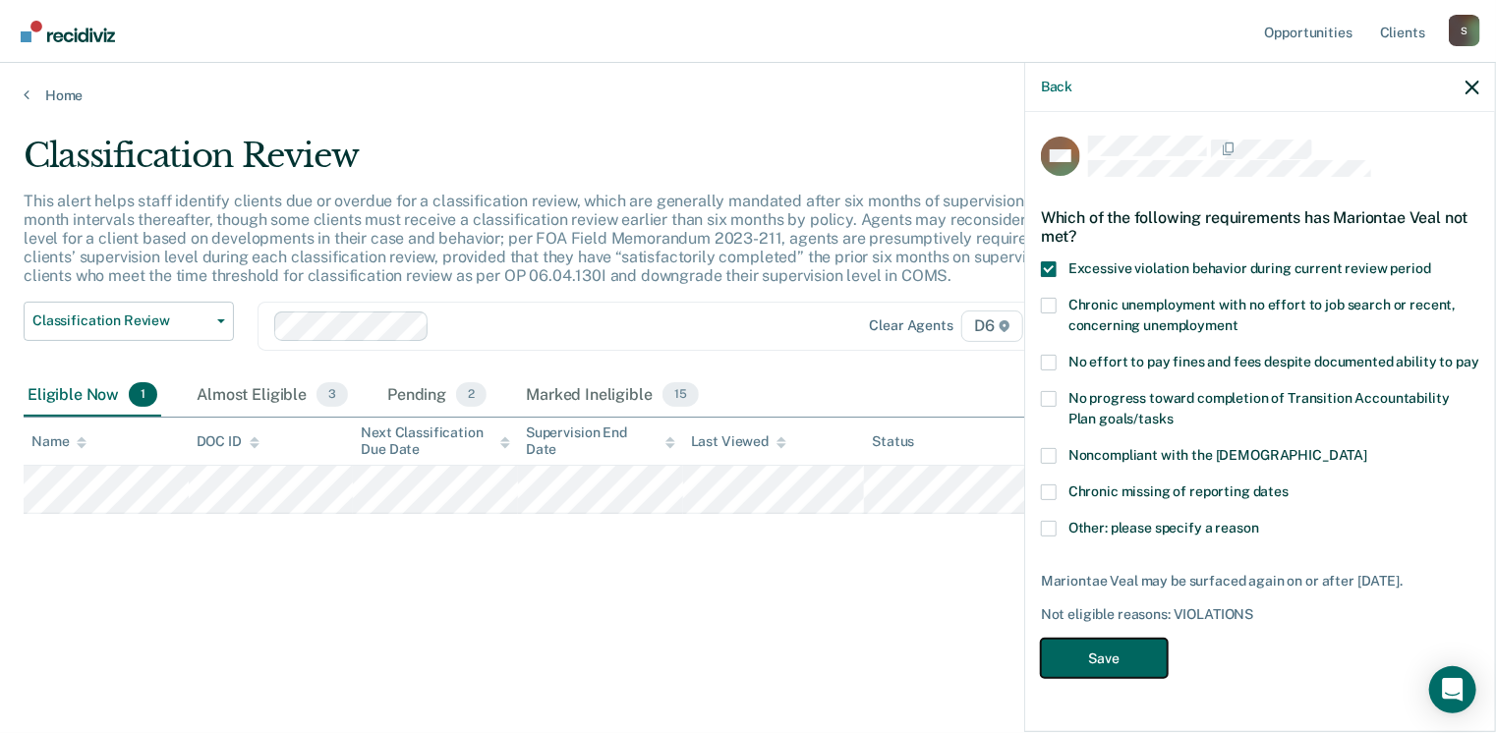
click at [1123, 658] on button "Save" at bounding box center [1104, 659] width 127 height 40
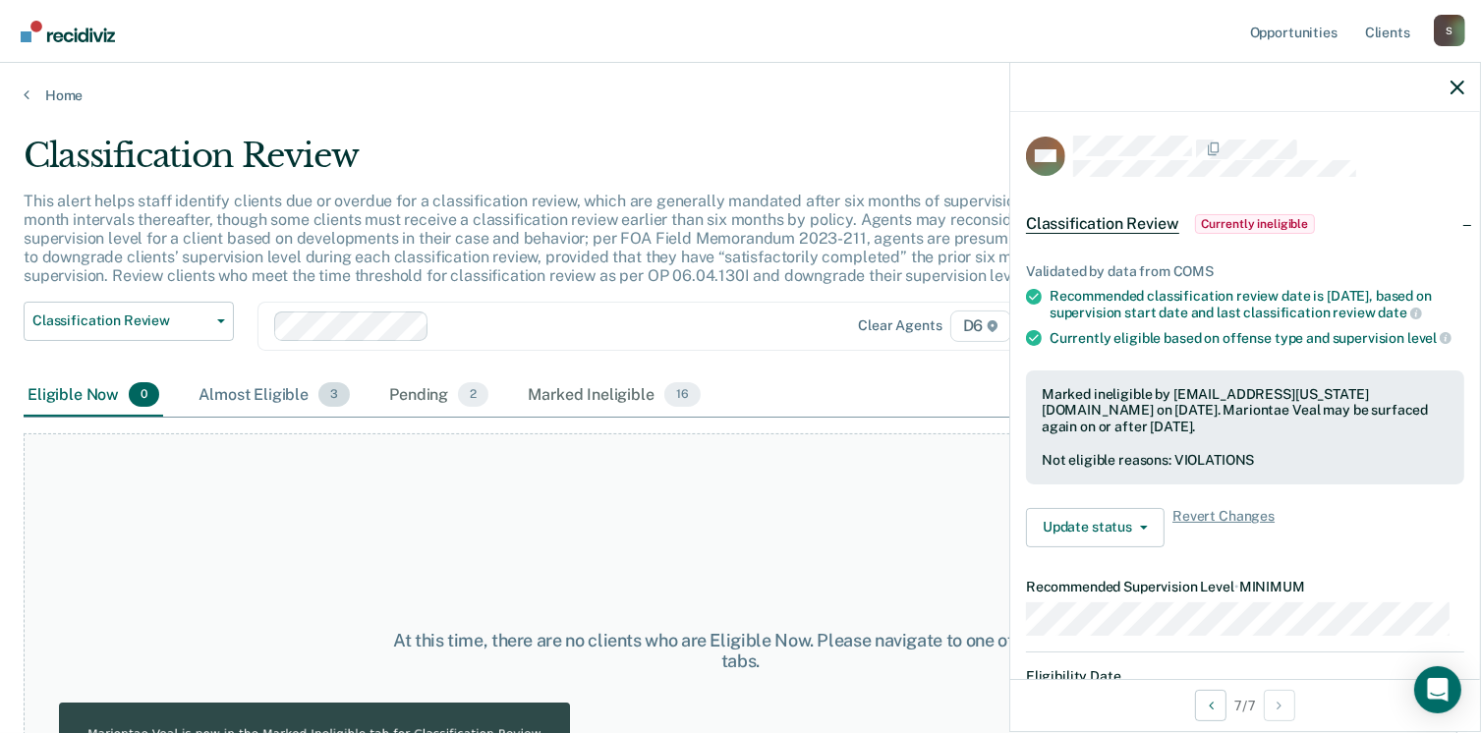
click at [240, 399] on div "Almost Eligible 3" at bounding box center [274, 396] width 159 height 43
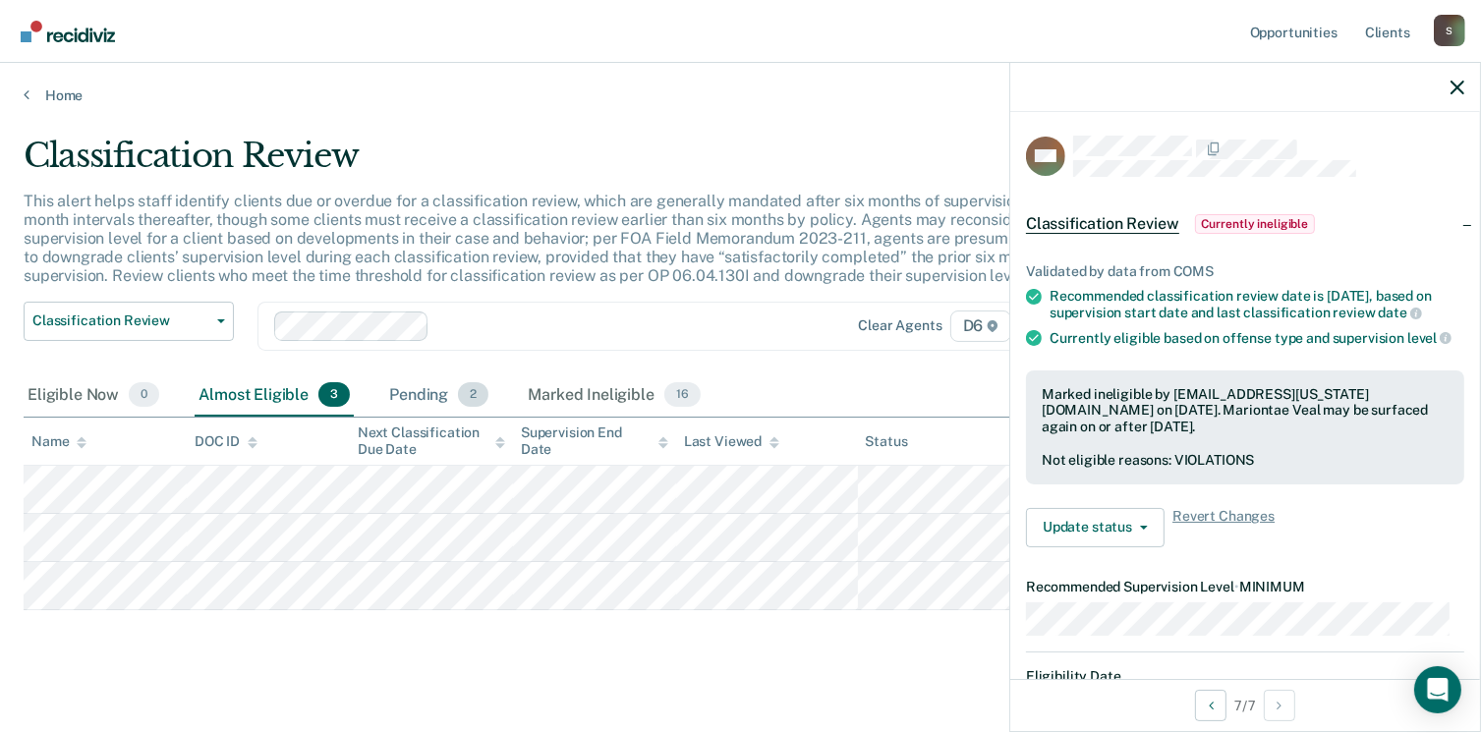
click at [420, 386] on div "Pending 2" at bounding box center [438, 396] width 107 height 43
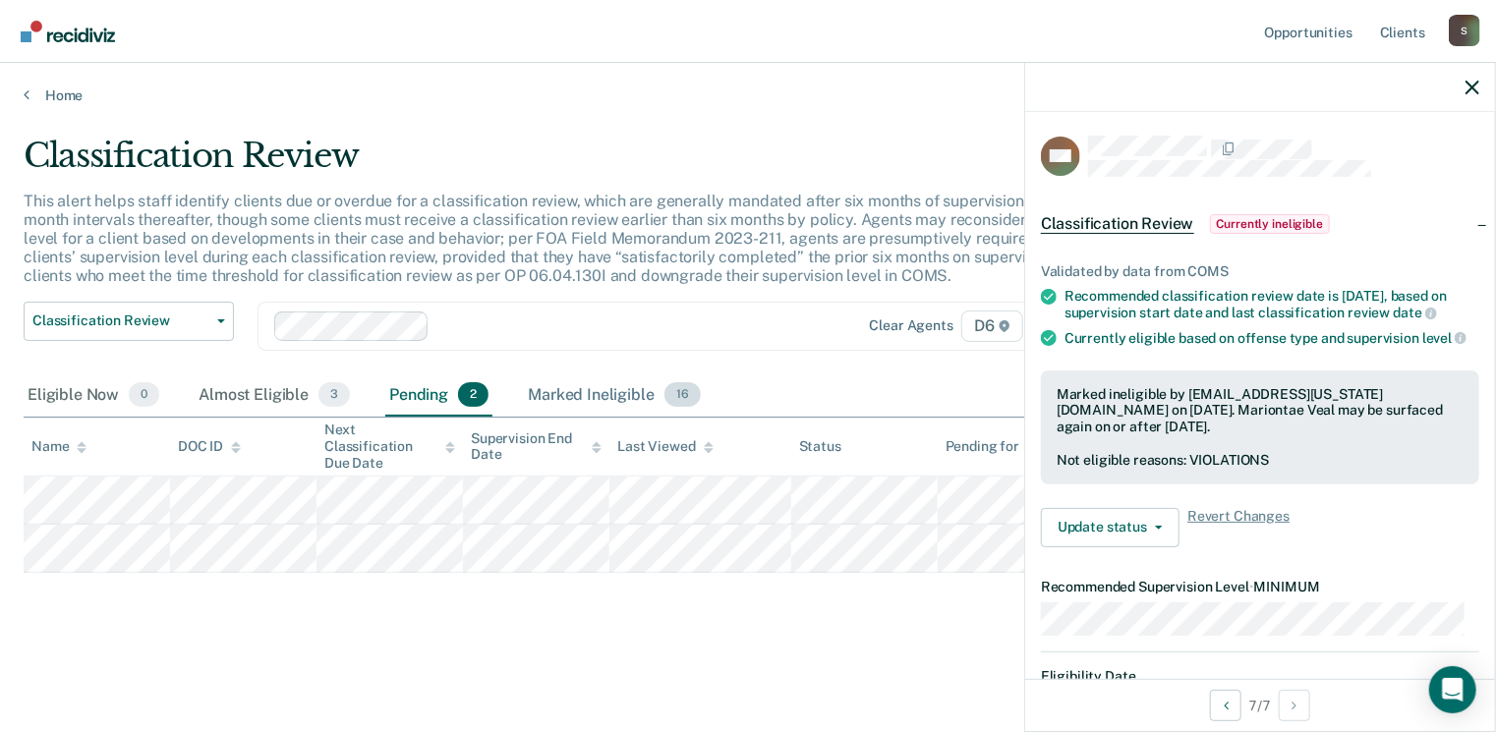
click at [591, 398] on div "Marked Ineligible 16" at bounding box center [614, 396] width 180 height 43
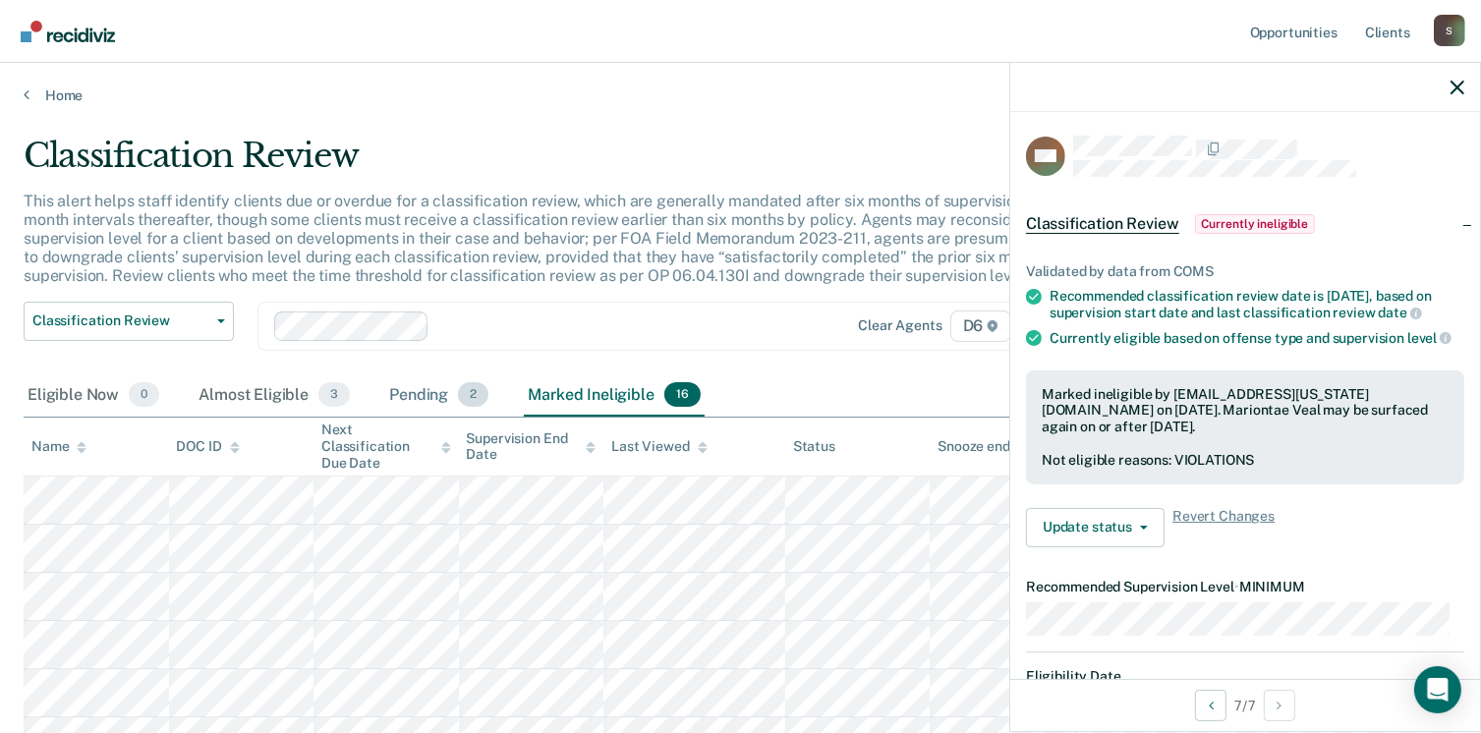
click at [416, 400] on div "Pending 2" at bounding box center [438, 396] width 107 height 43
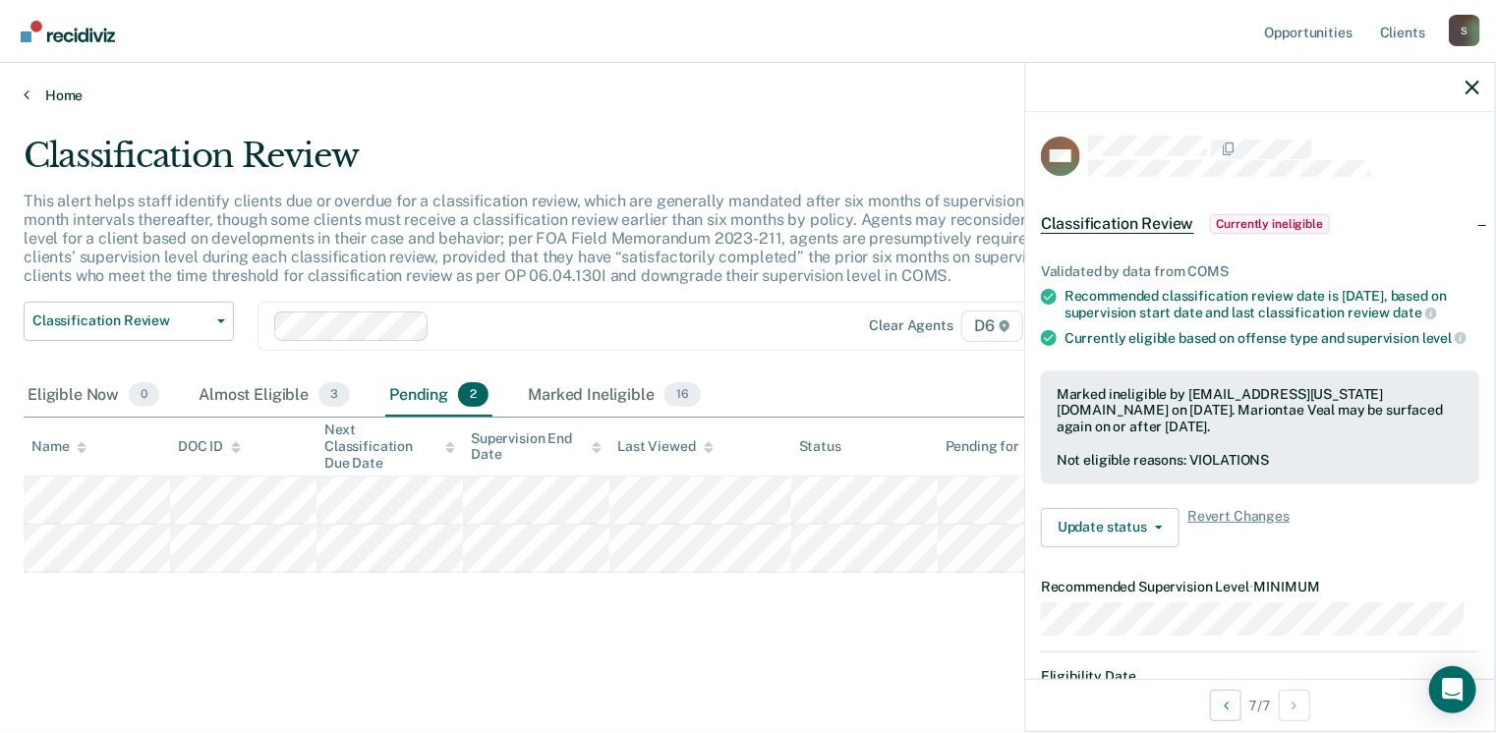
click at [68, 99] on link "Home" at bounding box center [748, 96] width 1449 height 18
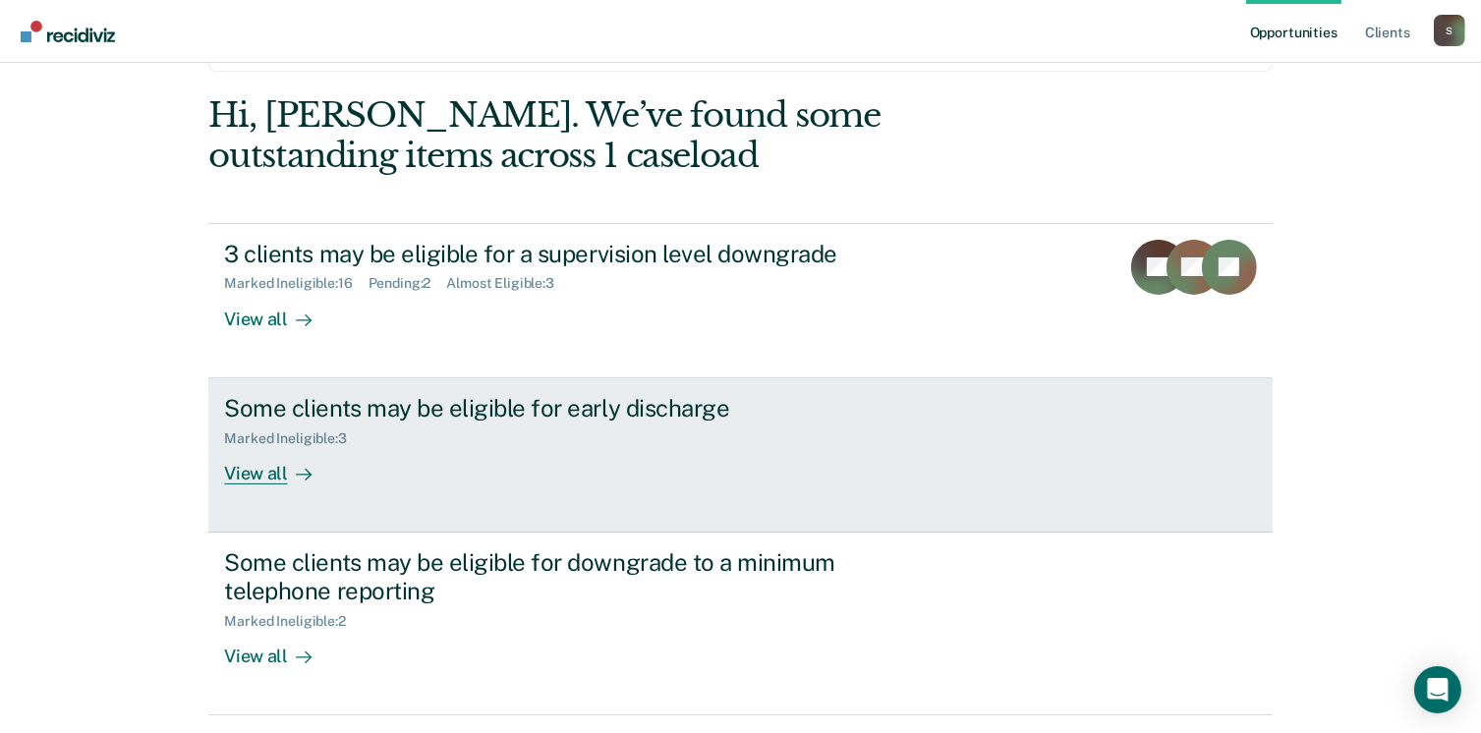
scroll to position [131, 0]
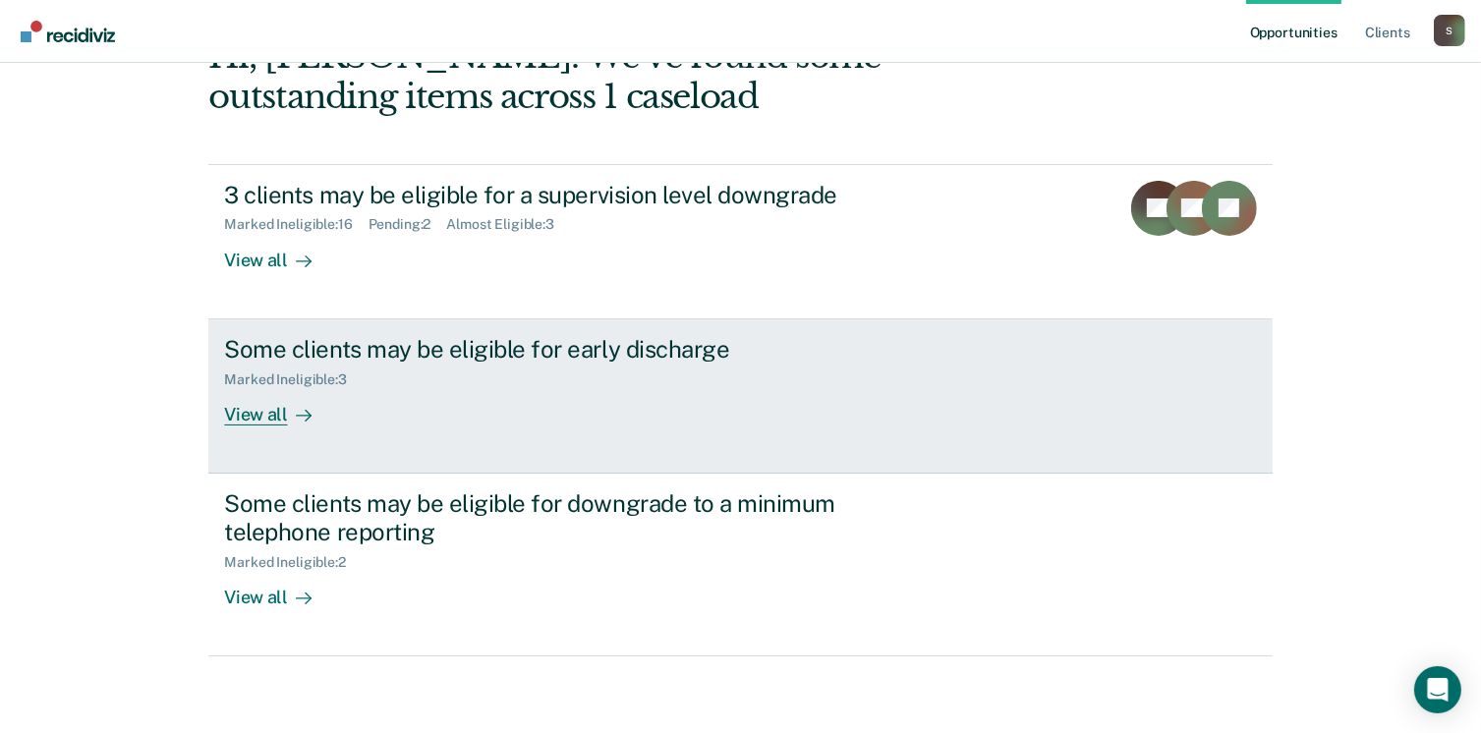
click at [252, 422] on div "View all" at bounding box center [279, 406] width 110 height 38
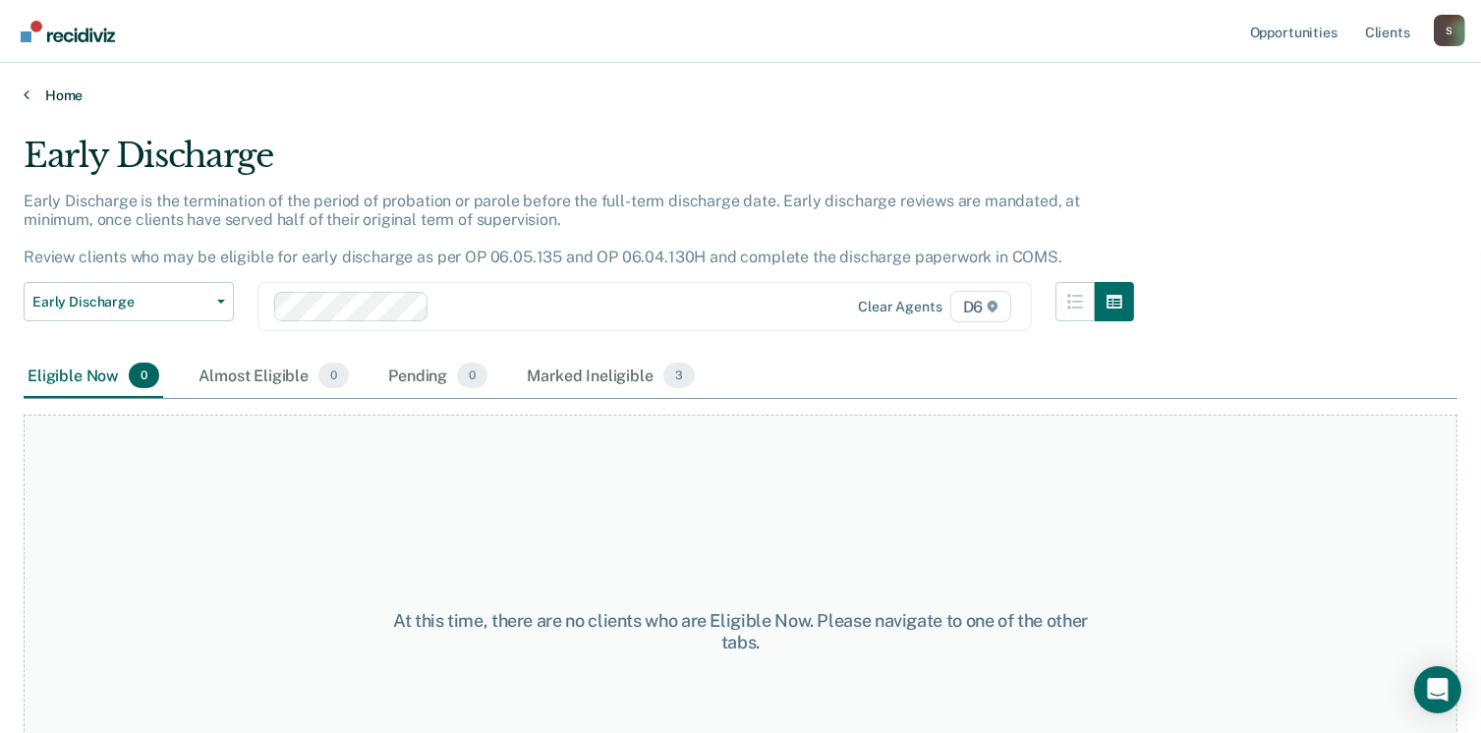
click at [57, 95] on link "Home" at bounding box center [741, 96] width 1434 height 18
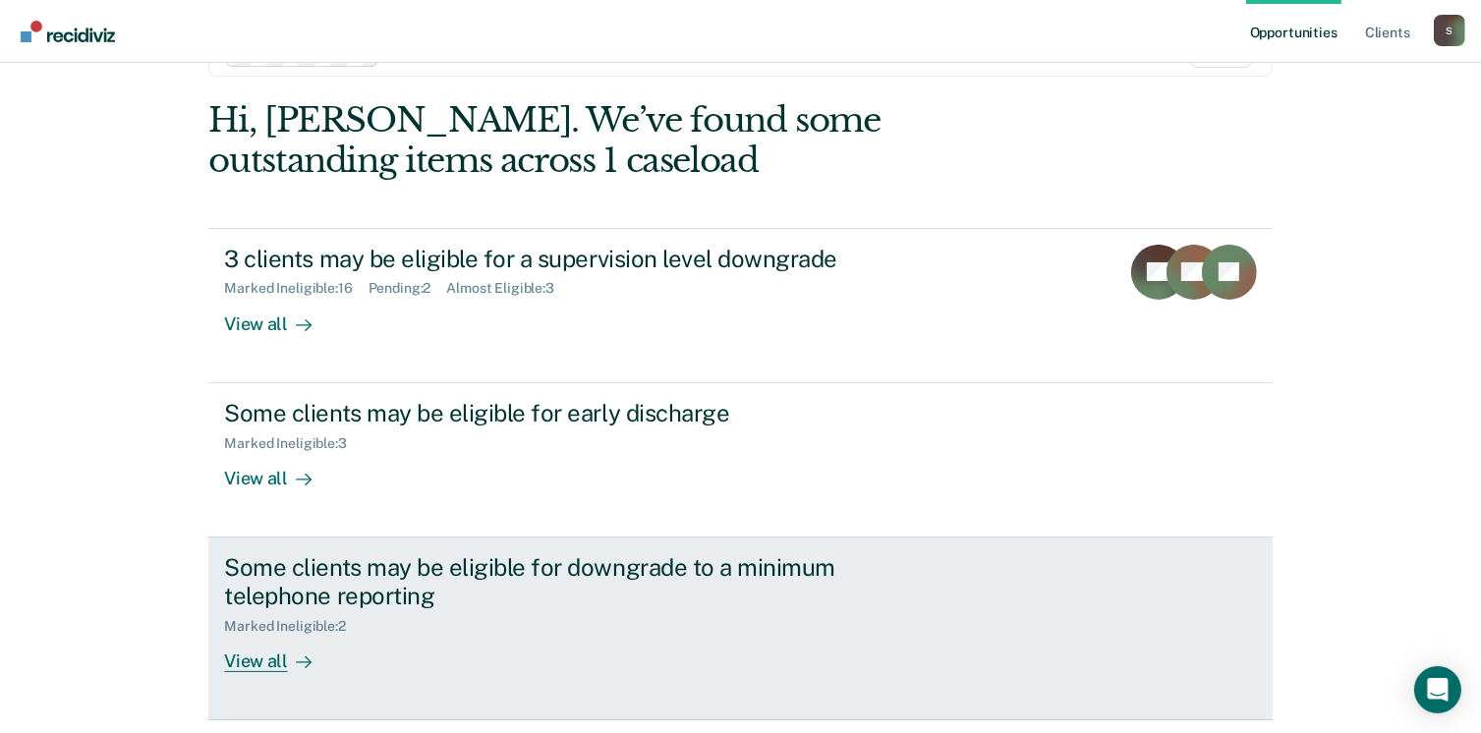
scroll to position [131, 0]
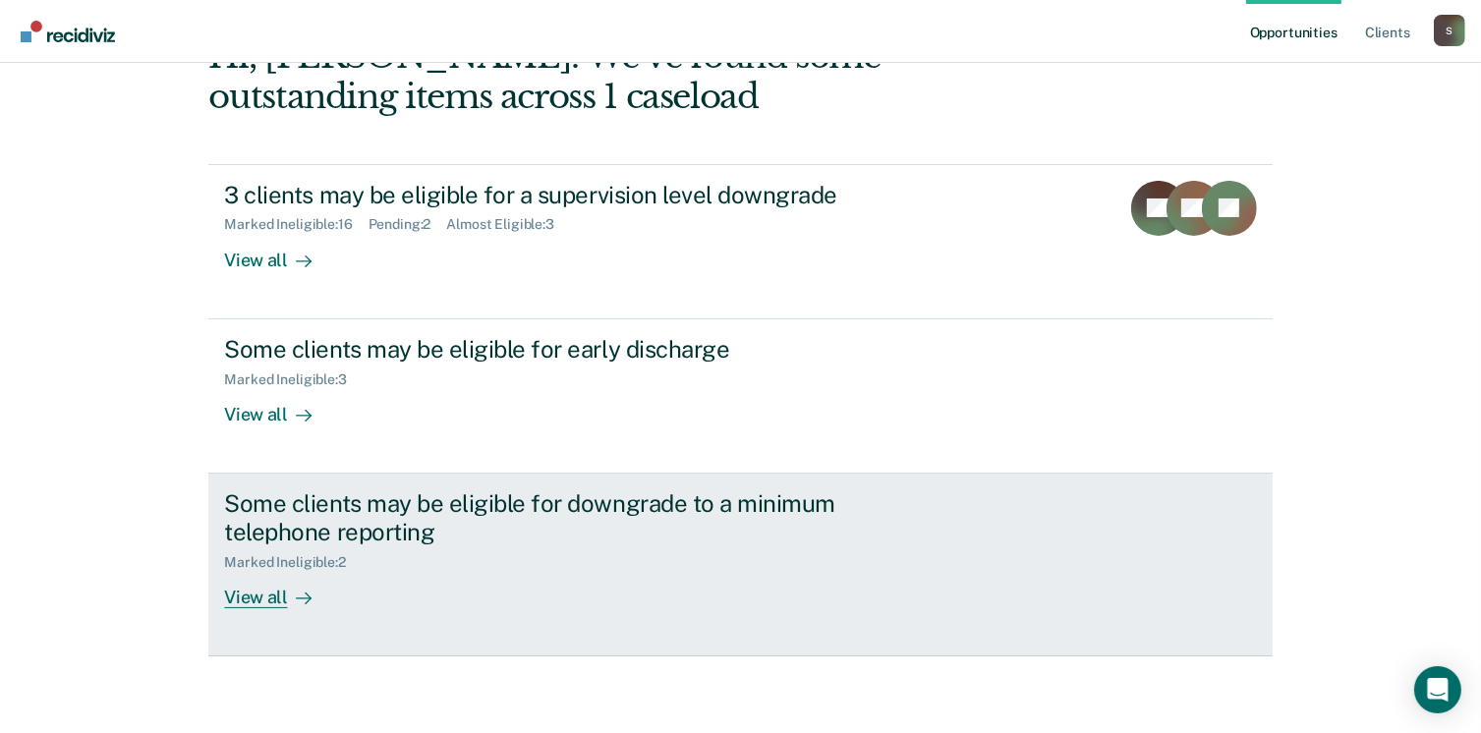
click at [260, 599] on div "View all" at bounding box center [279, 589] width 110 height 38
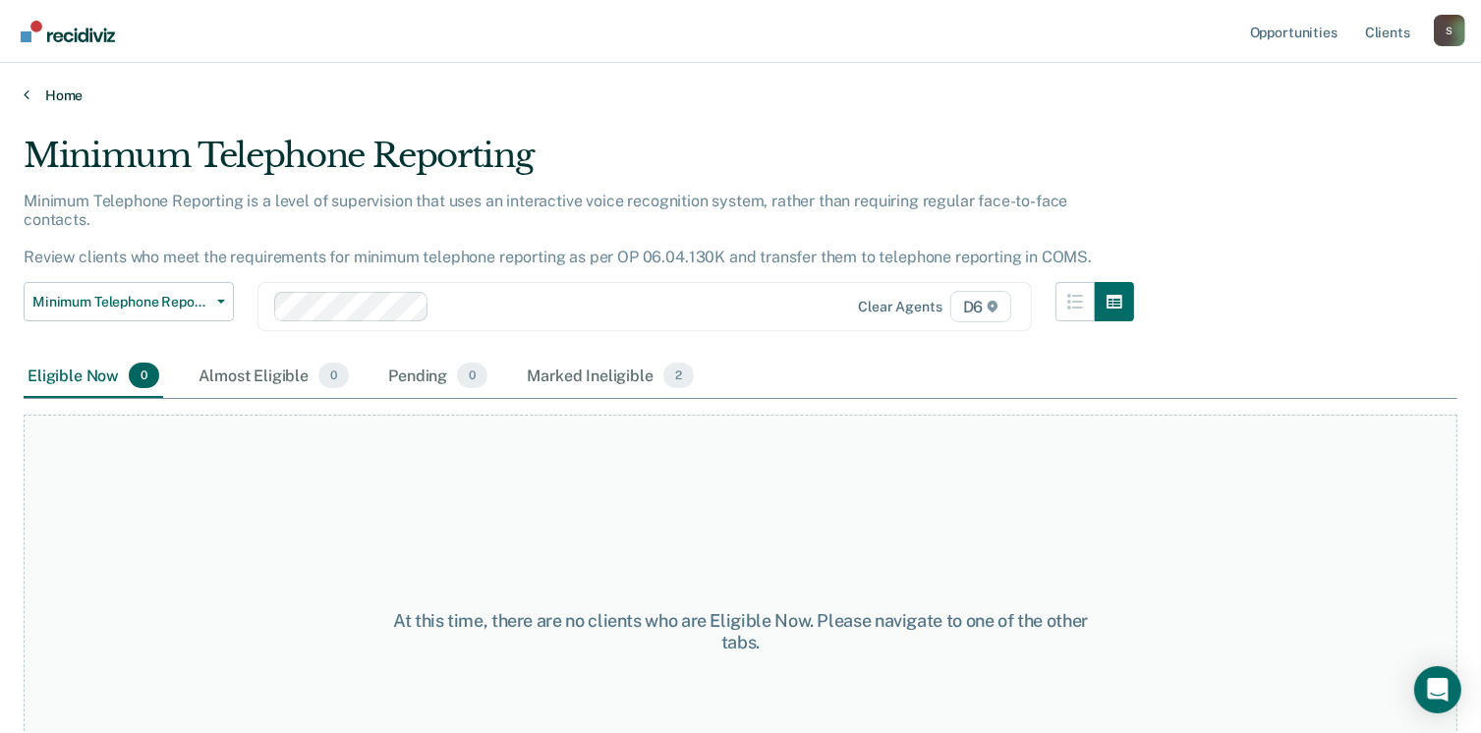
click at [30, 88] on link "Home" at bounding box center [741, 96] width 1434 height 18
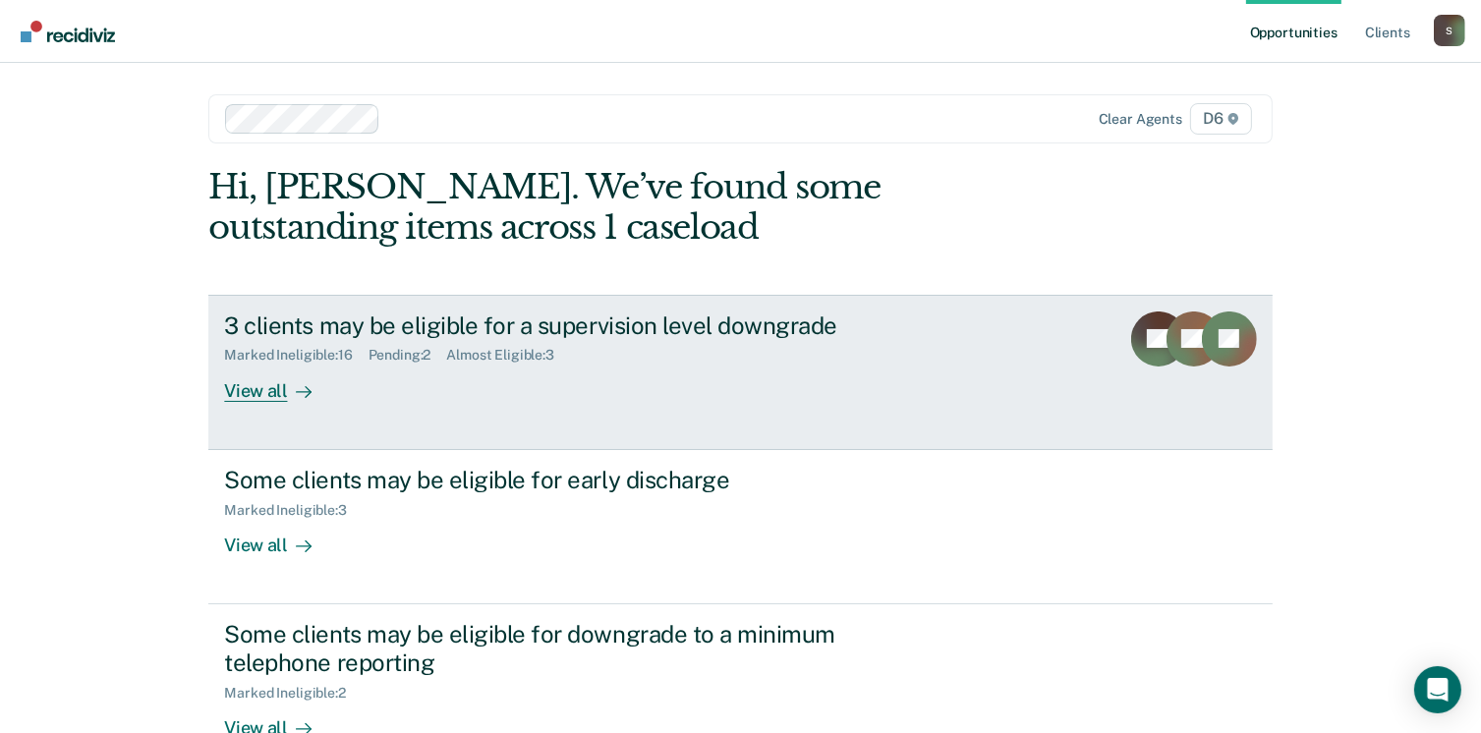
click at [260, 398] on div "View all" at bounding box center [279, 383] width 110 height 38
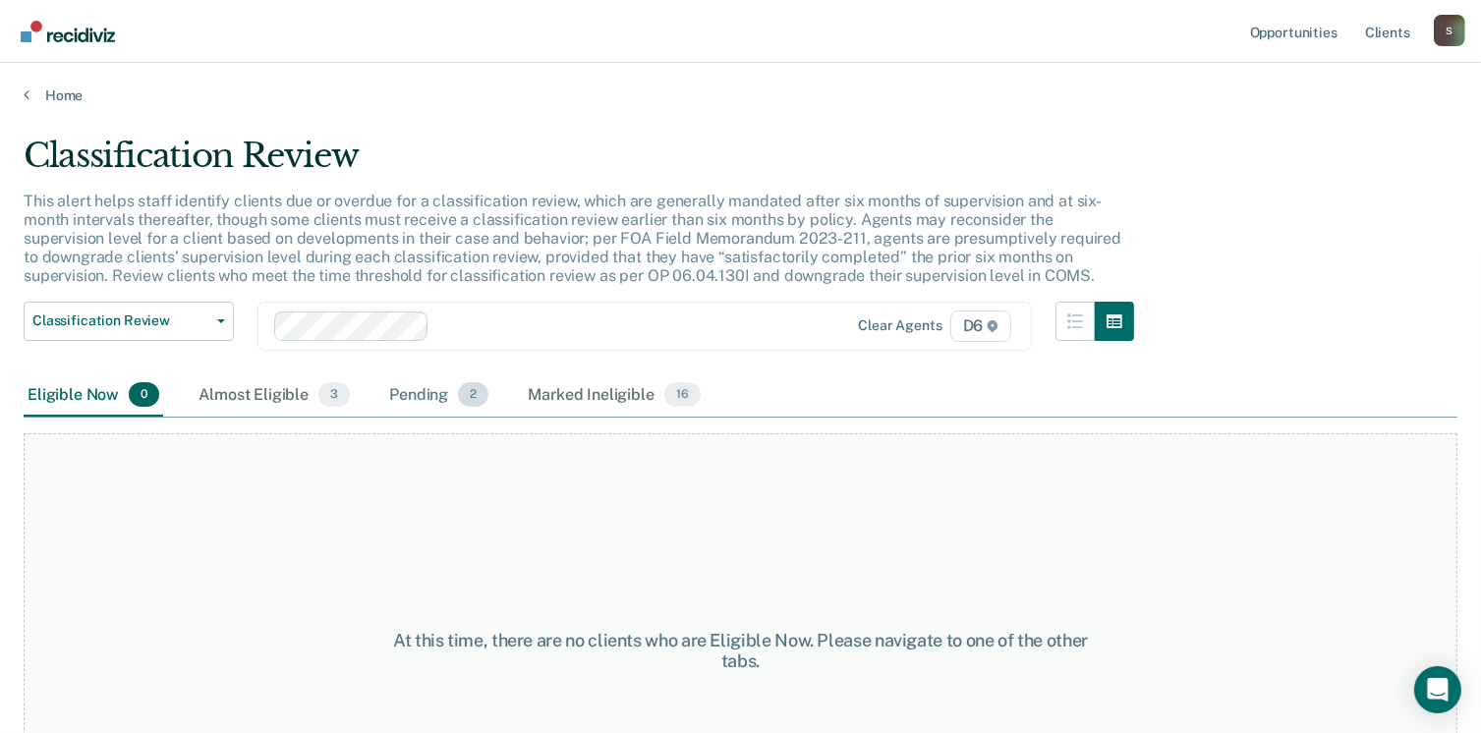
click at [472, 397] on span "2" at bounding box center [473, 395] width 30 height 26
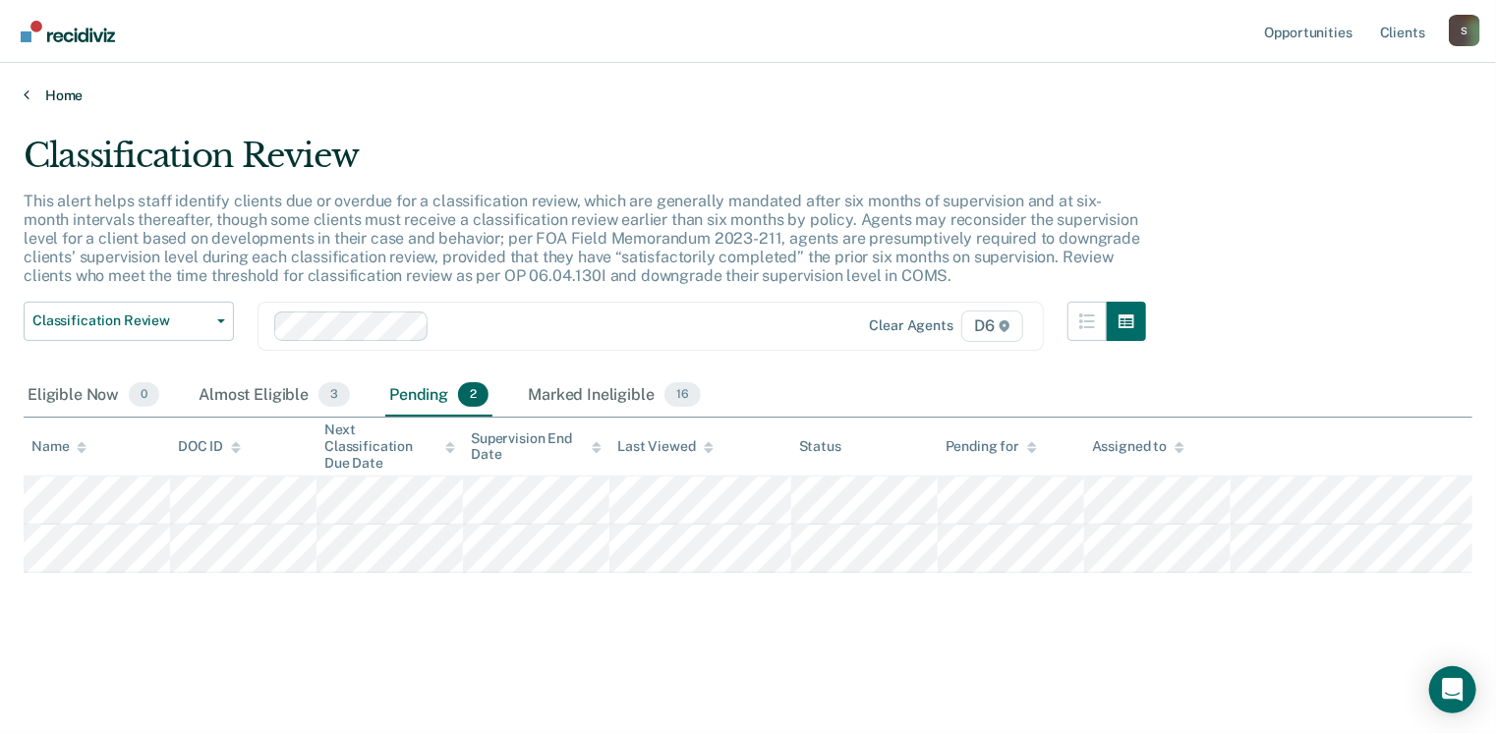
click at [75, 97] on link "Home" at bounding box center [748, 96] width 1449 height 18
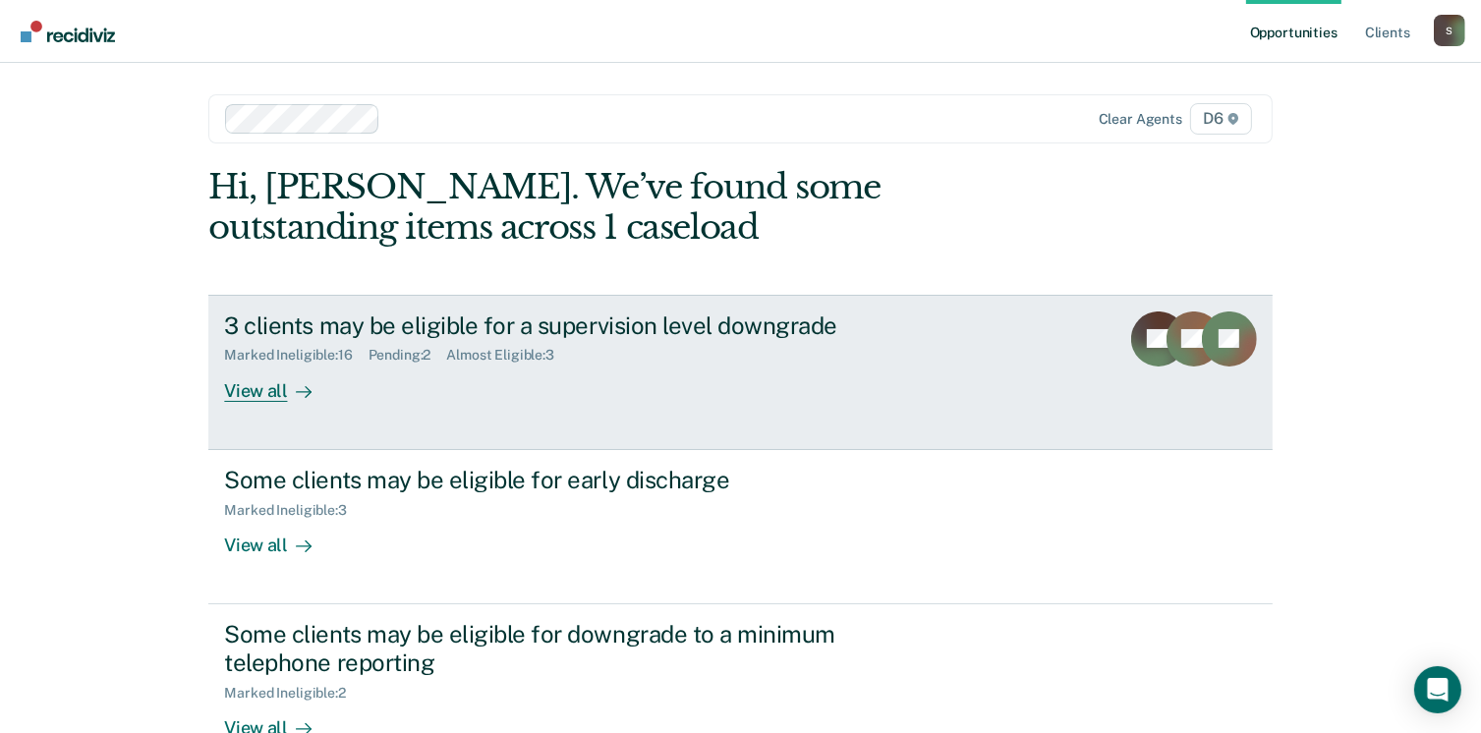
click at [269, 382] on div "View all" at bounding box center [279, 383] width 110 height 38
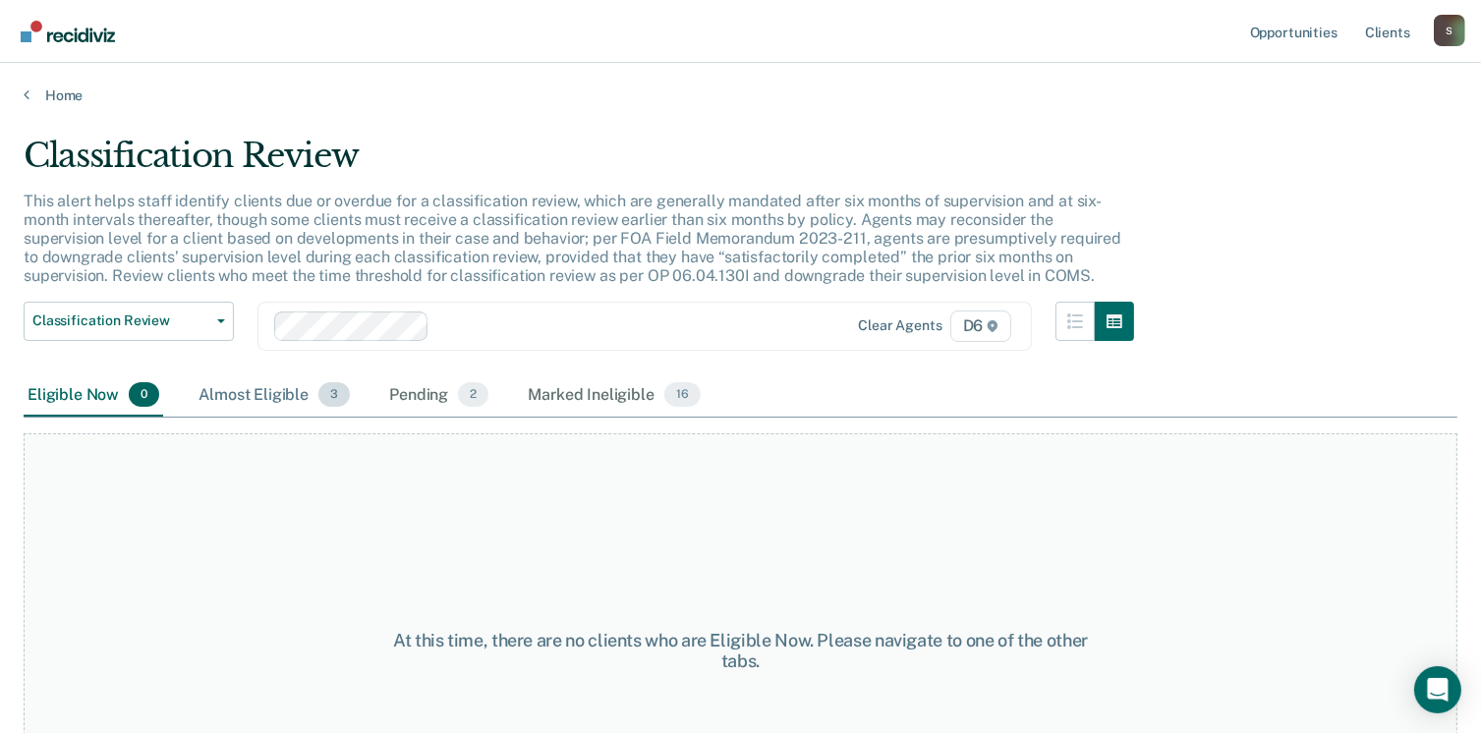
click at [334, 390] on span "3" at bounding box center [334, 395] width 31 height 26
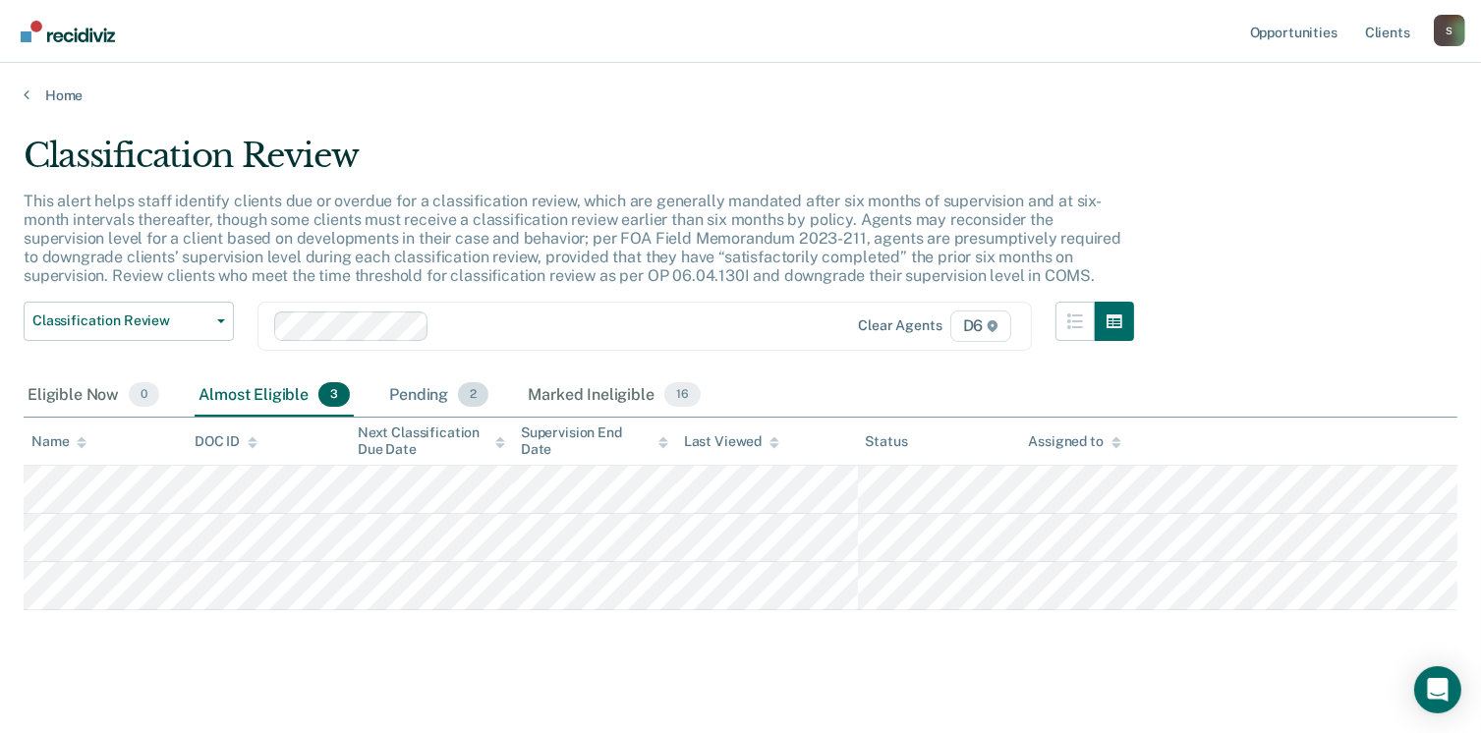
click at [415, 404] on div "Pending 2" at bounding box center [438, 396] width 107 height 43
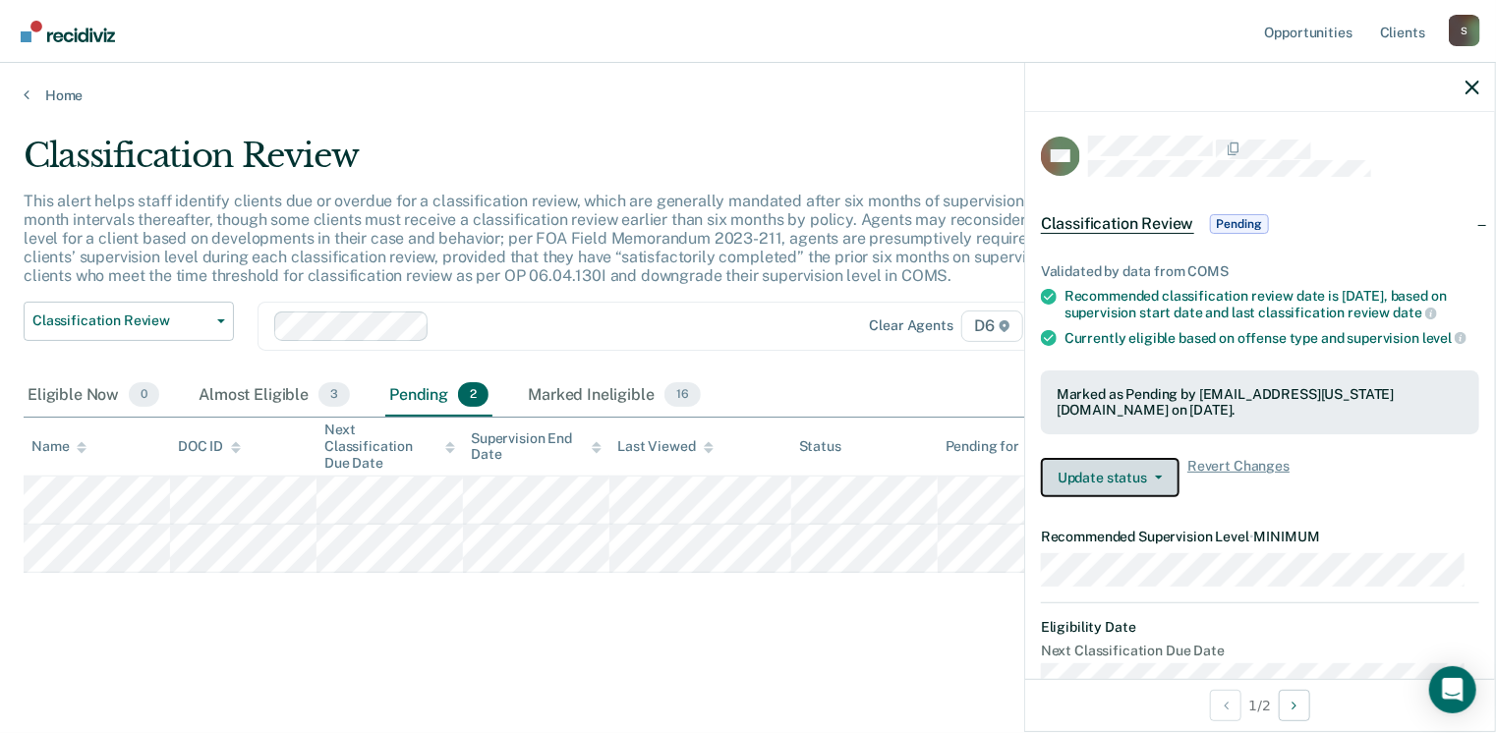
click at [1132, 497] on button "Update status" at bounding box center [1110, 477] width 139 height 39
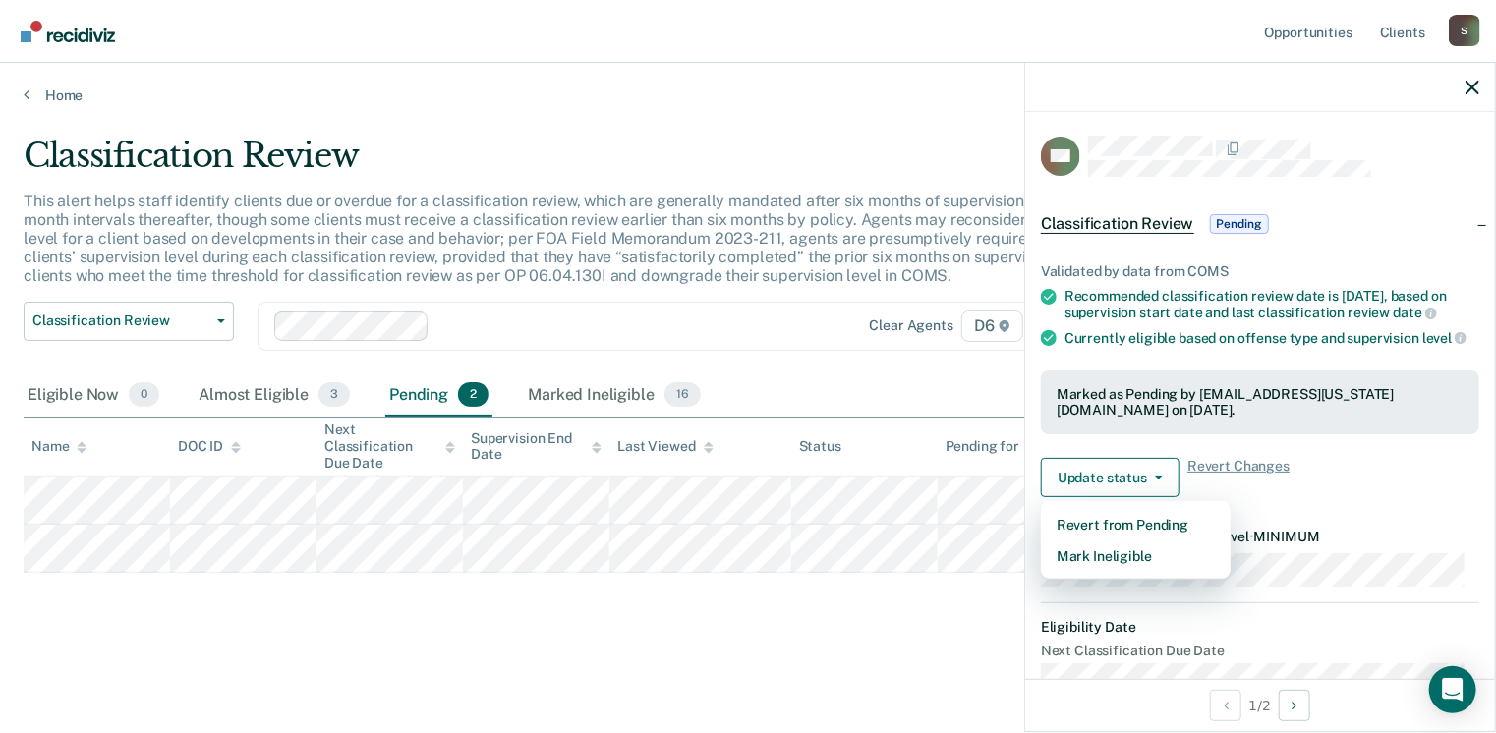
click at [850, 615] on div "Classification Review This alert helps staff identify clients due or overdue fo…" at bounding box center [748, 392] width 1449 height 513
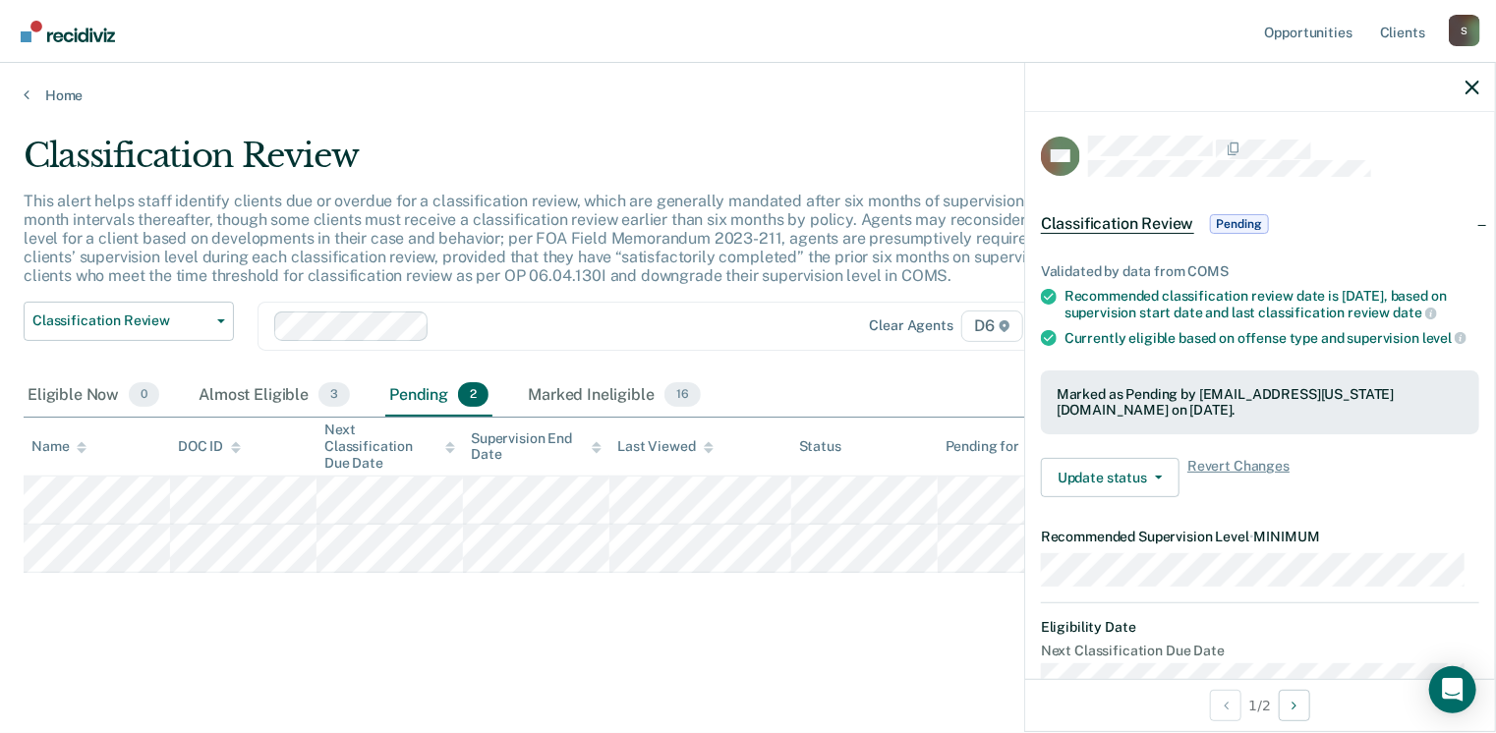
click at [1463, 84] on div at bounding box center [1260, 87] width 470 height 49
click at [1471, 98] on div at bounding box center [1260, 87] width 470 height 49
click at [20, 89] on div "Home" at bounding box center [748, 83] width 1496 height 41
click at [40, 92] on link "Home" at bounding box center [748, 96] width 1449 height 18
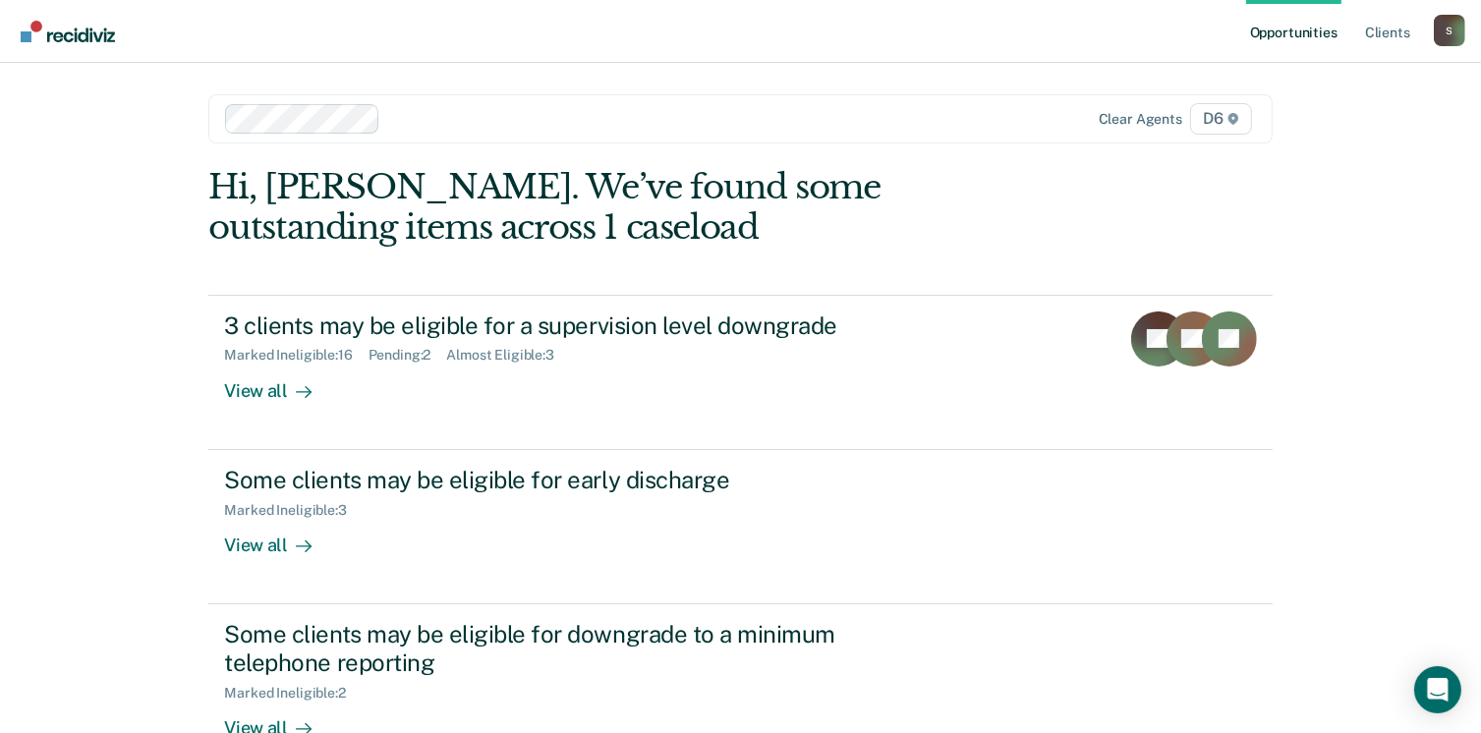
click at [810, 143] on main "Clear agents D6 Hi, [PERSON_NAME]. We’ve found some outstanding items across 1 …" at bounding box center [740, 441] width 1111 height 756
